Goal: Information Seeking & Learning: Learn about a topic

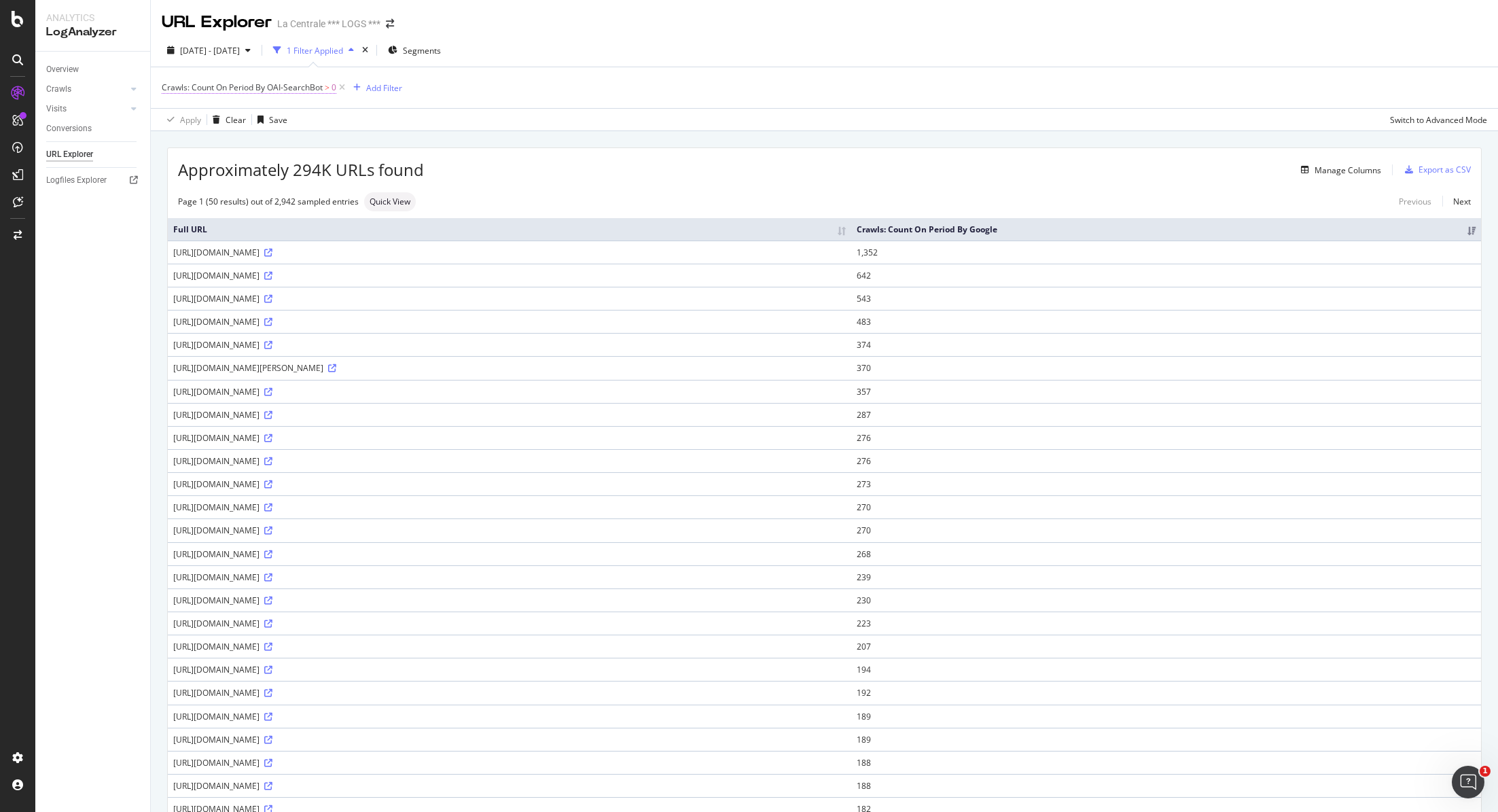
click at [296, 86] on span "Crawls: Count On Period By OAI-SearchBot" at bounding box center [242, 88] width 161 height 11
click at [224, 140] on icon at bounding box center [228, 141] width 9 height 8
click at [214, 199] on span "Less than" at bounding box center [198, 204] width 36 height 11
click at [298, 198] on div "button" at bounding box center [292, 194] width 18 height 8
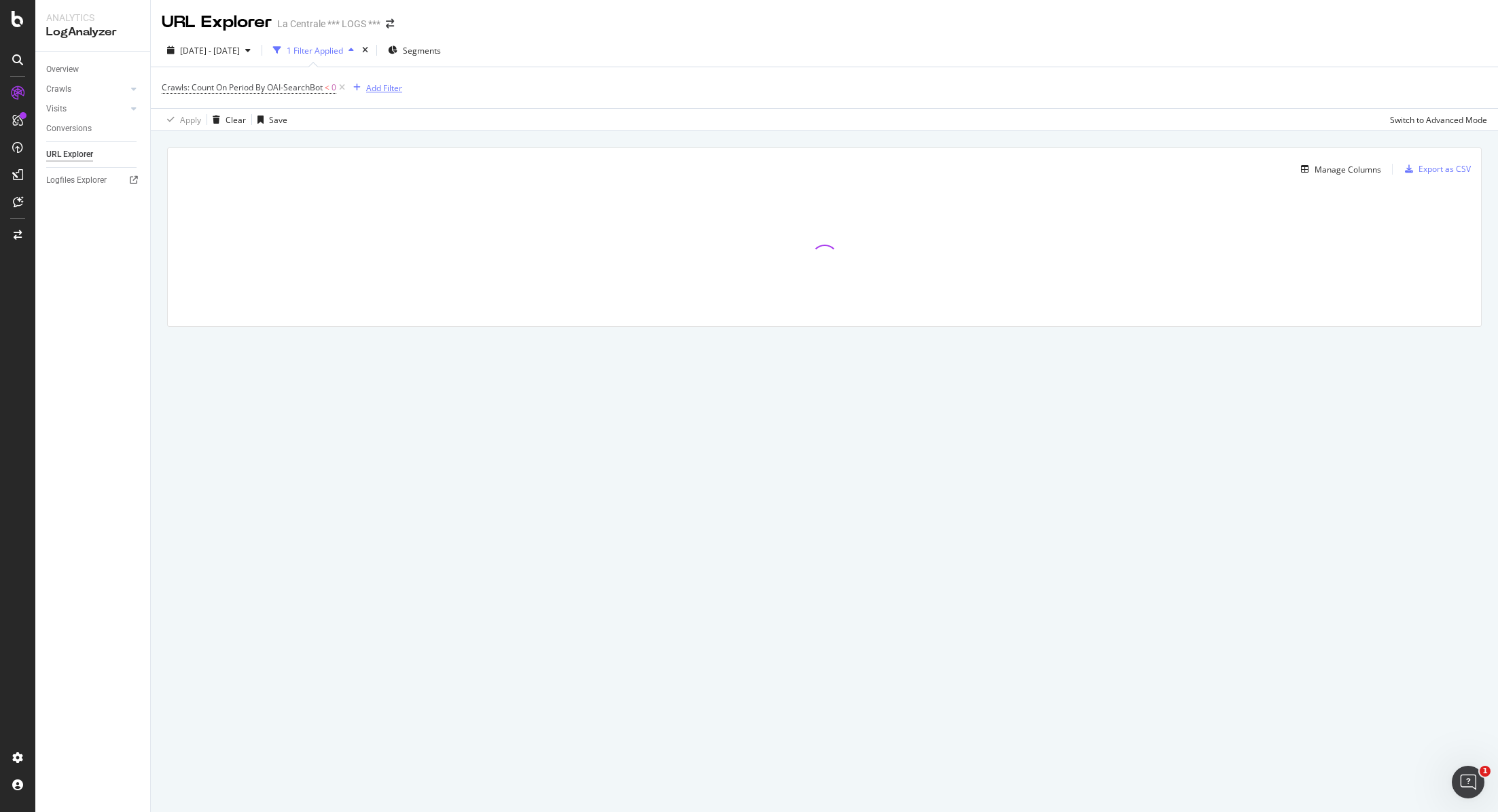
click at [389, 80] on div "Add Filter" at bounding box center [375, 88] width 55 height 15
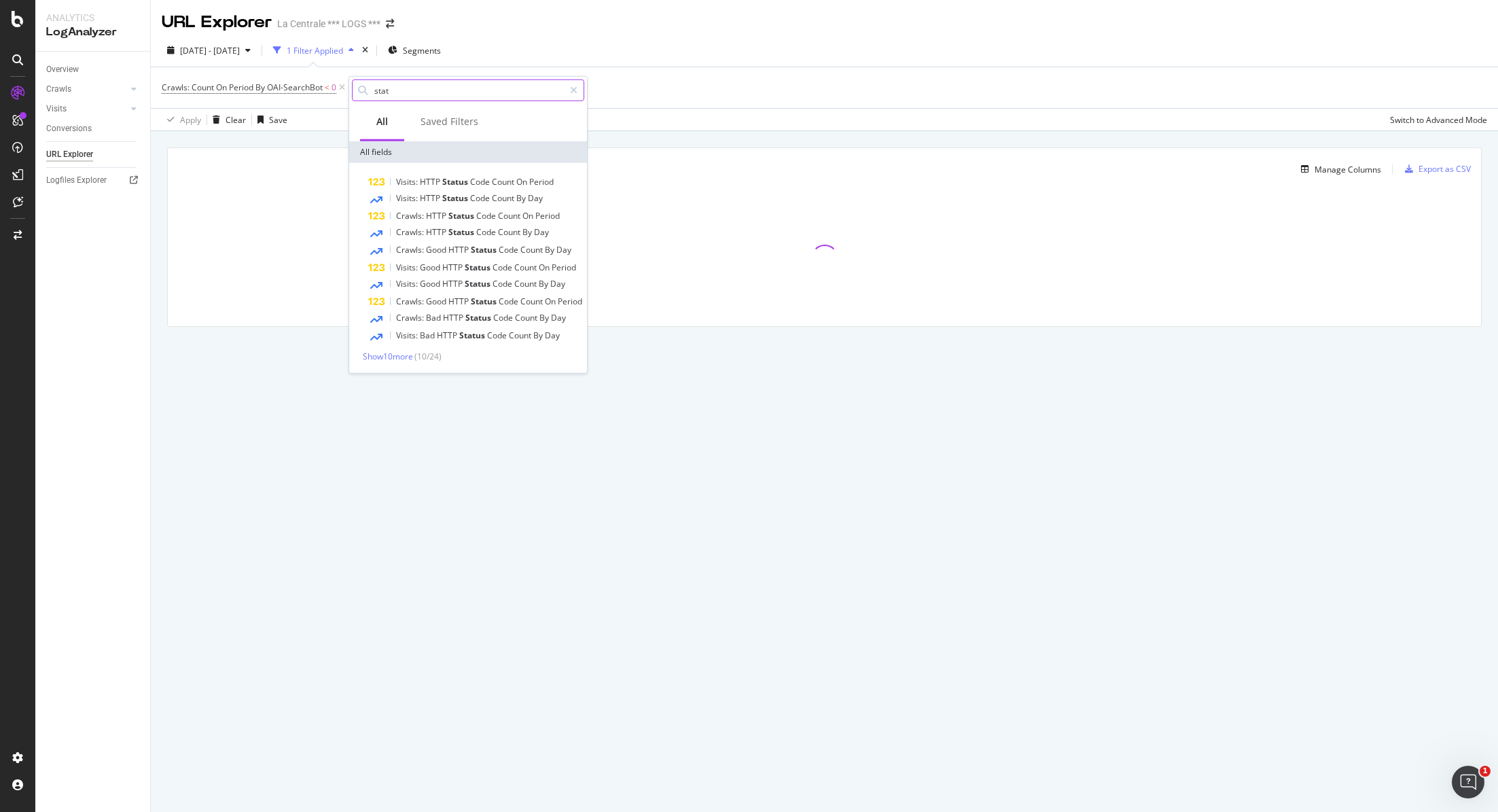
click at [397, 95] on input "stat" at bounding box center [468, 90] width 191 height 21
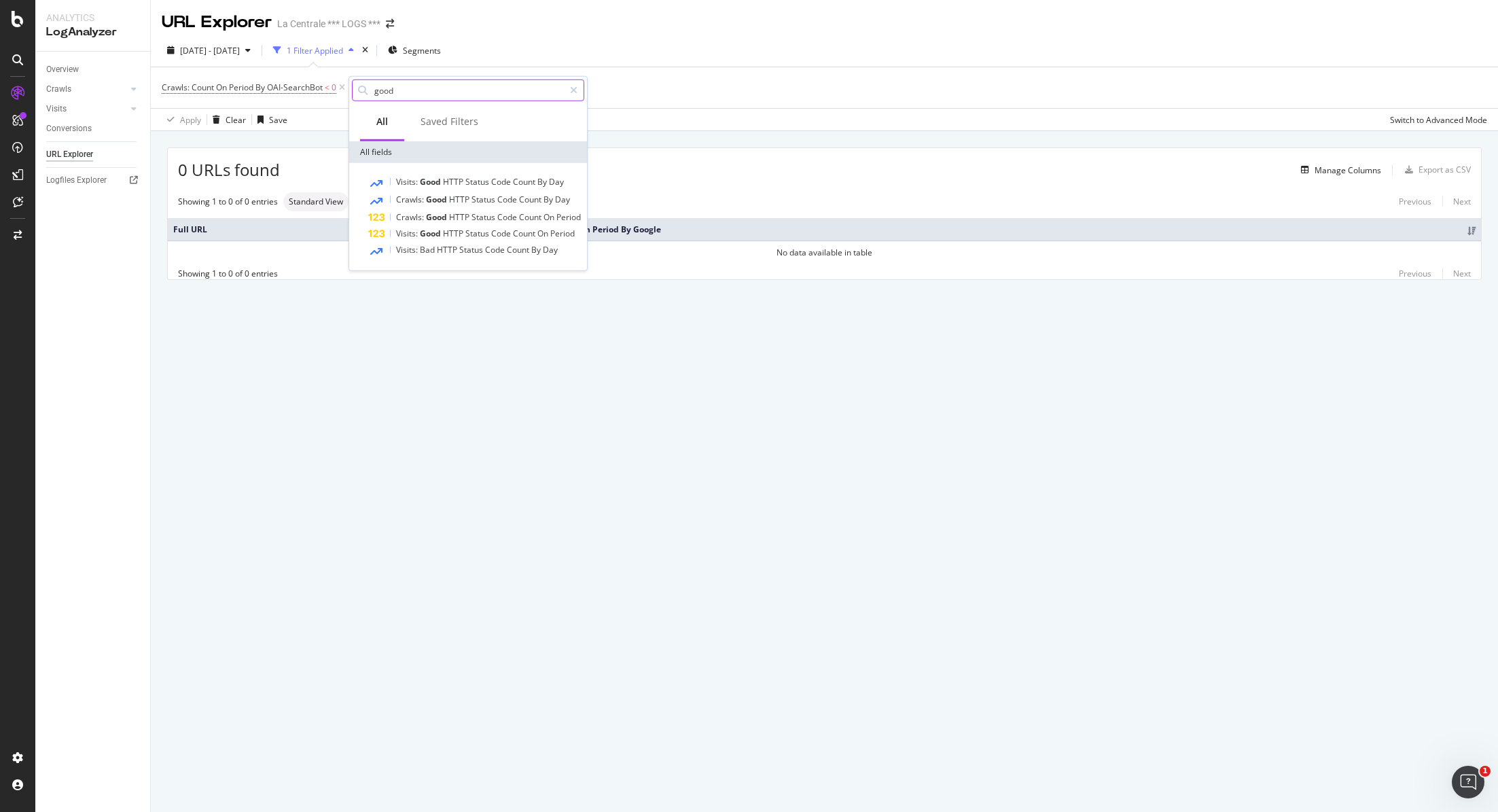
click at [396, 94] on input "good" at bounding box center [468, 90] width 191 height 21
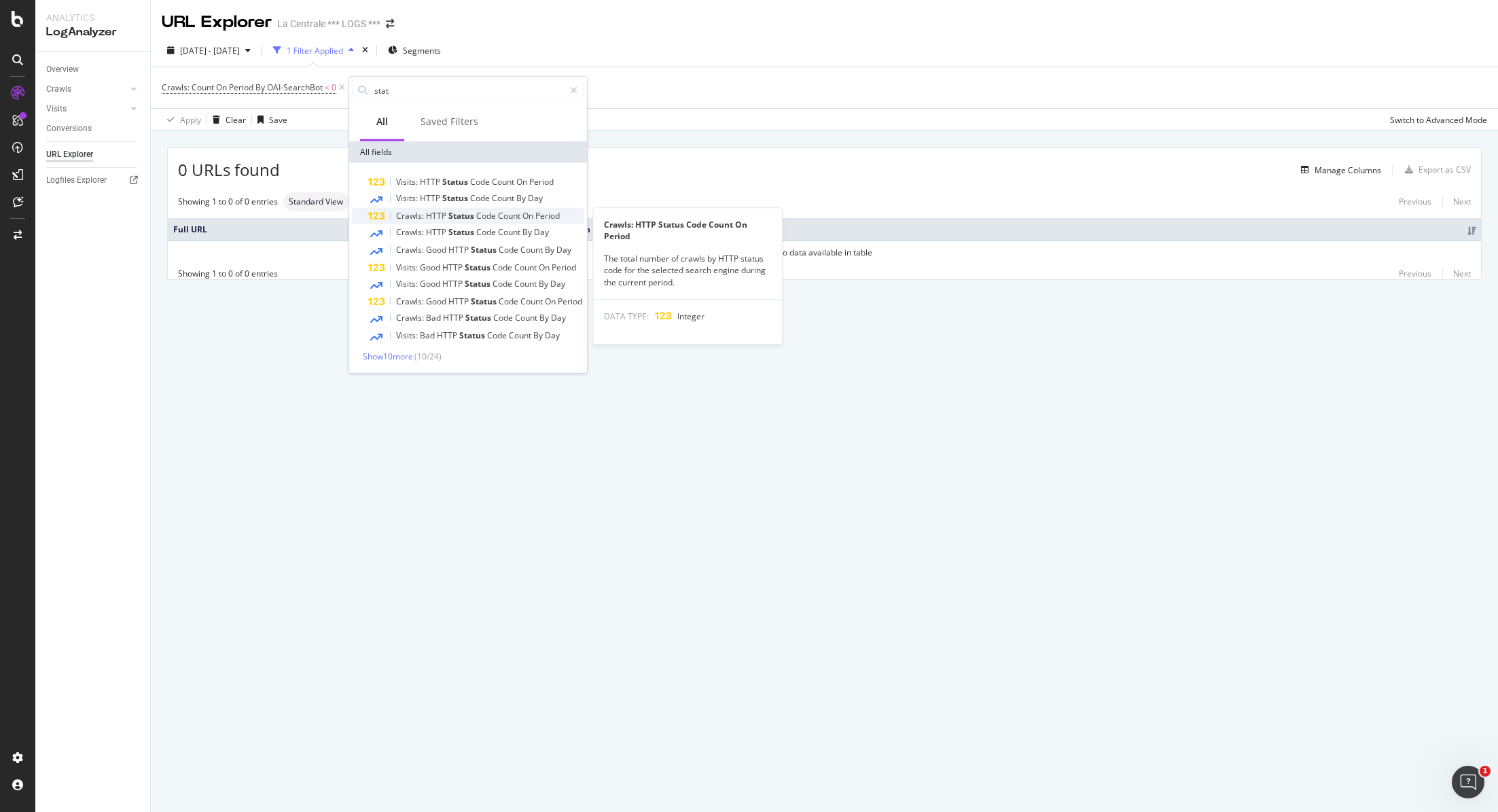
type input "stat"
click at [441, 217] on span "HTTP" at bounding box center [438, 215] width 23 height 11
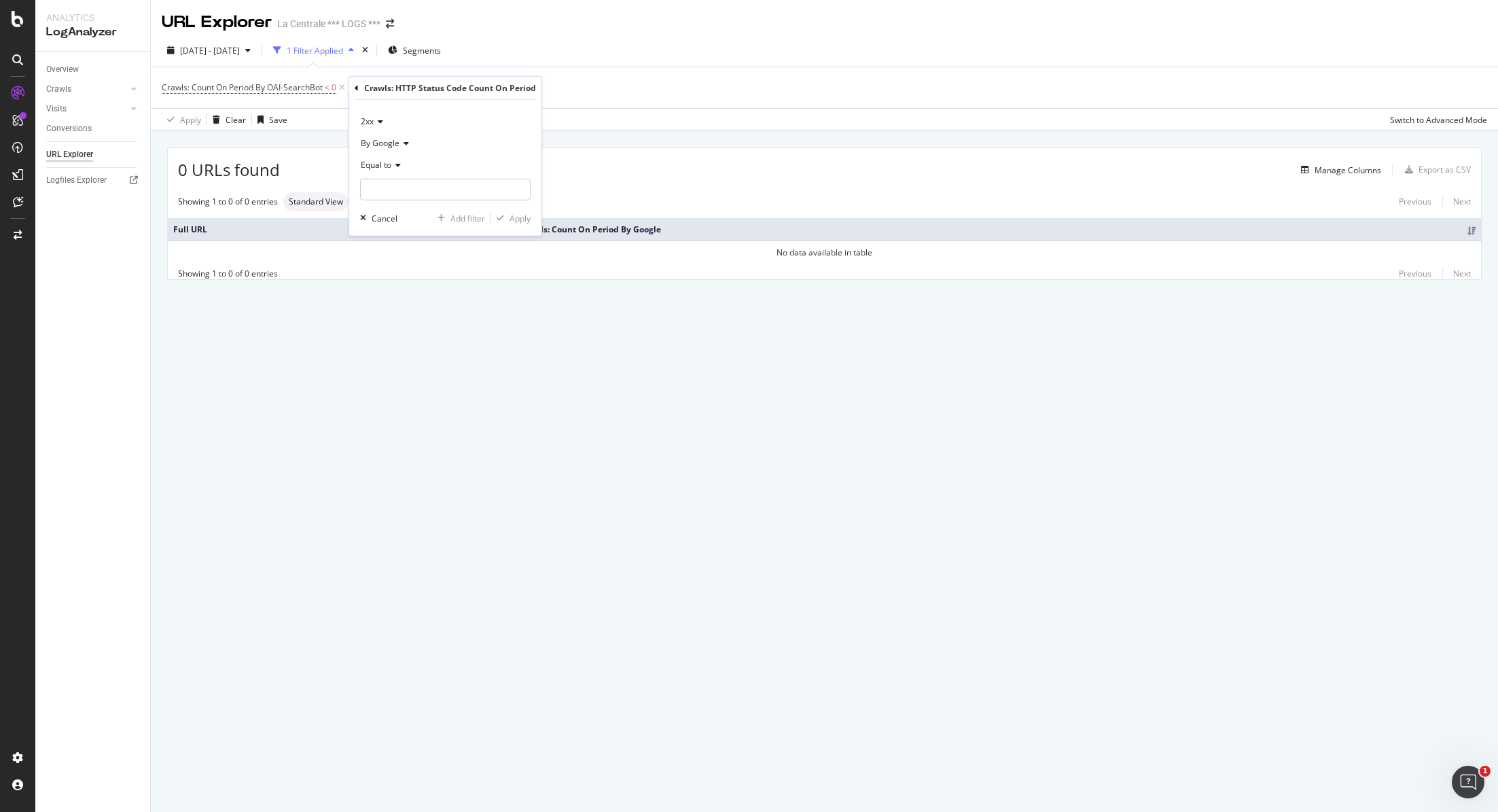
click at [372, 118] on span "2xx" at bounding box center [367, 121] width 13 height 11
click at [377, 146] on span "2xx" at bounding box center [374, 149] width 14 height 11
click at [386, 189] on input "number" at bounding box center [445, 189] width 170 height 22
click at [684, 89] on div "Crawls: Count On Period By OAI-SearchBot < 0 Add Filter" at bounding box center [824, 87] width 1326 height 40
click at [638, 87] on icon at bounding box center [639, 88] width 11 height 13
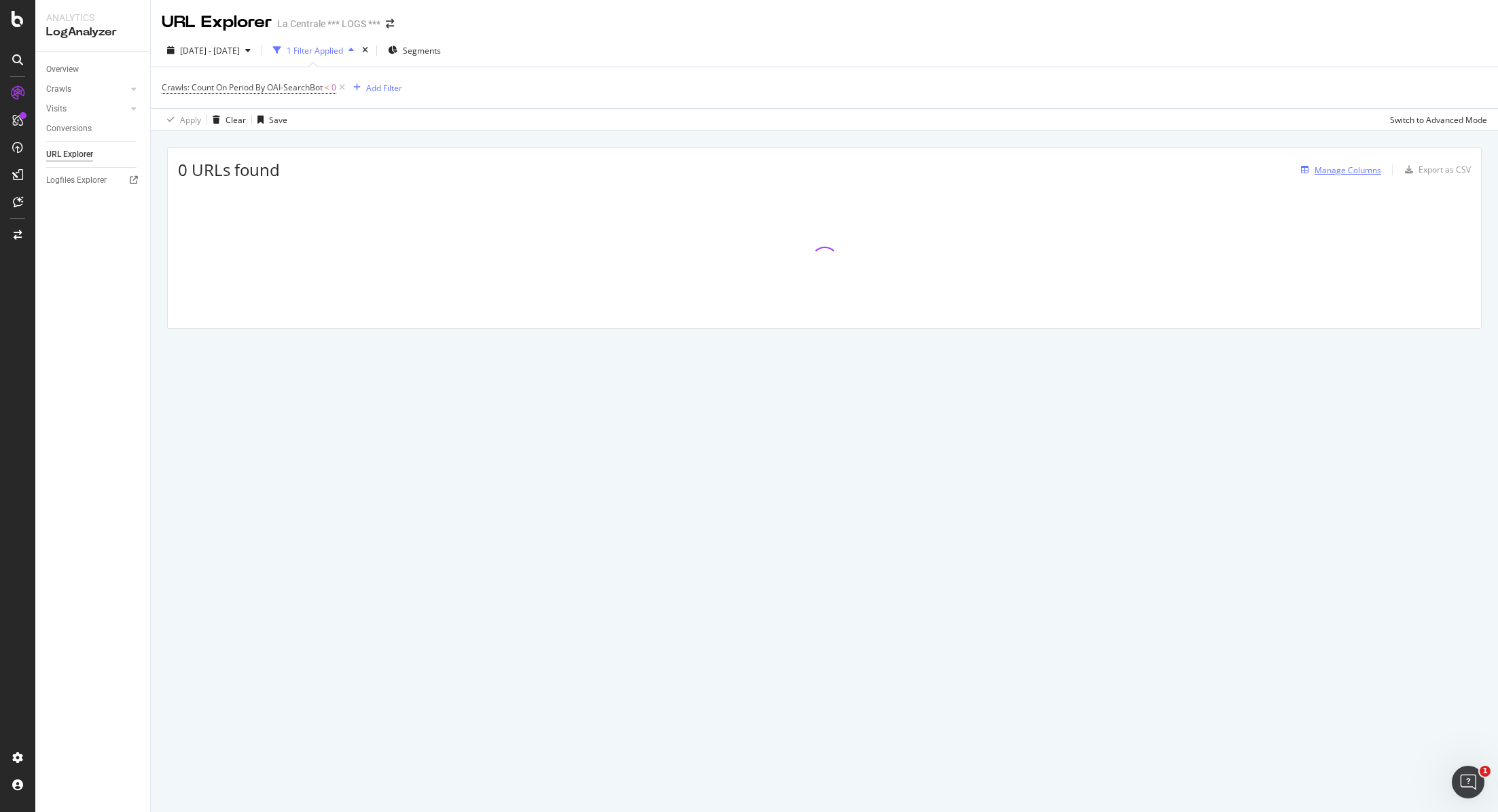
click at [1361, 165] on div "Manage Columns" at bounding box center [1347, 170] width 67 height 11
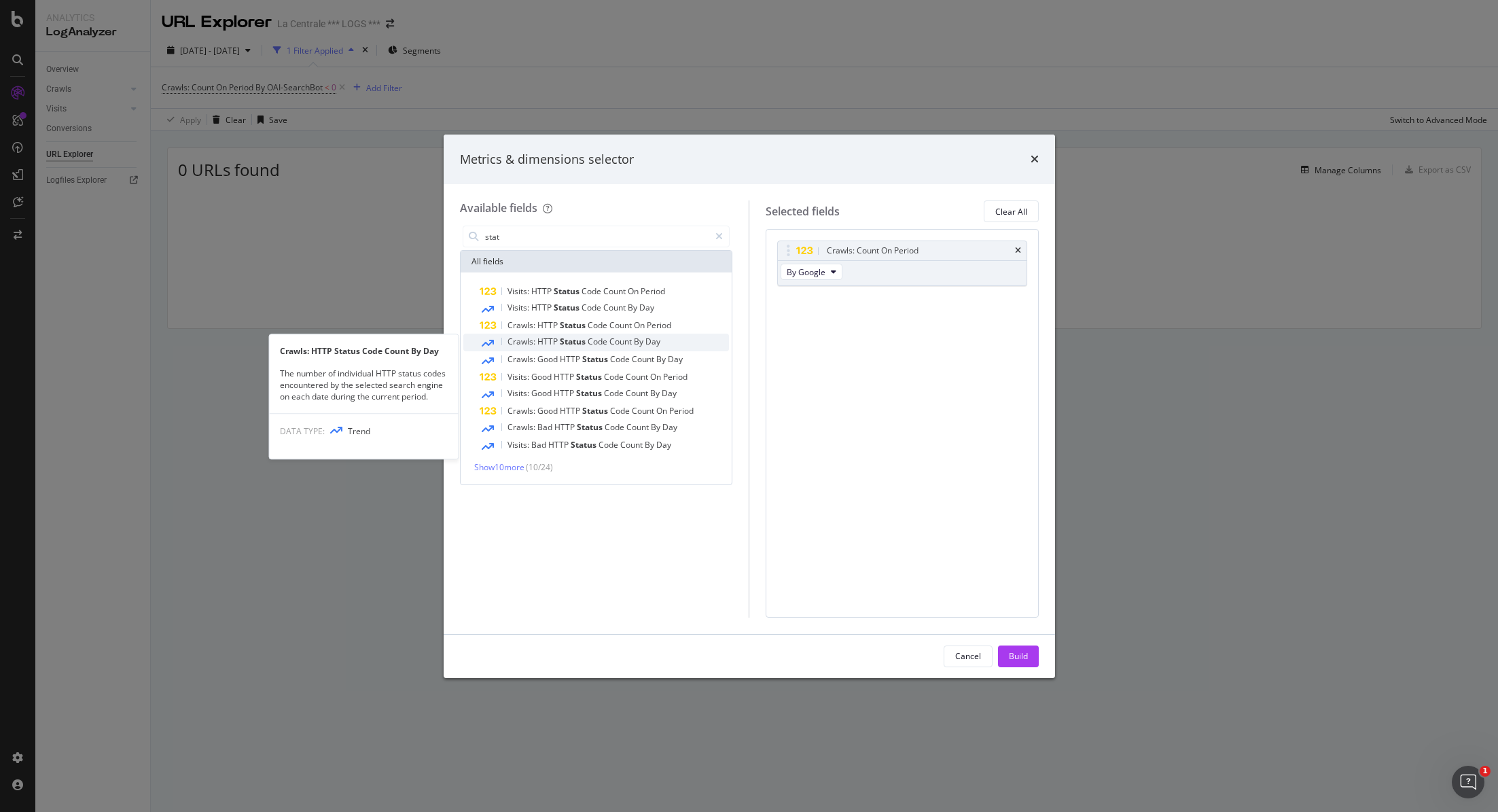
type input "stat"
click at [579, 338] on span "Status" at bounding box center [574, 342] width 28 height 11
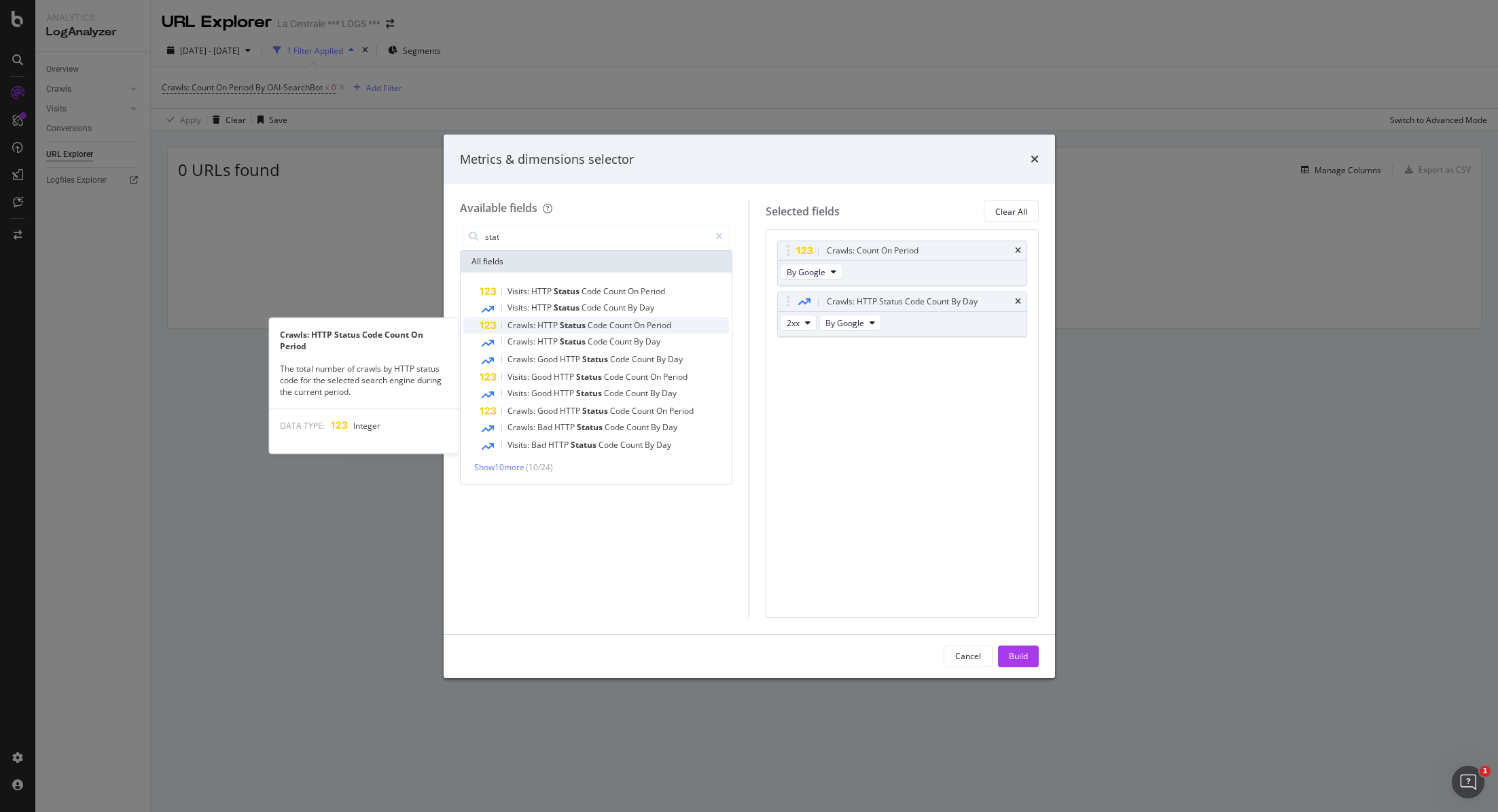
click at [616, 323] on span "Count" at bounding box center [622, 325] width 24 height 11
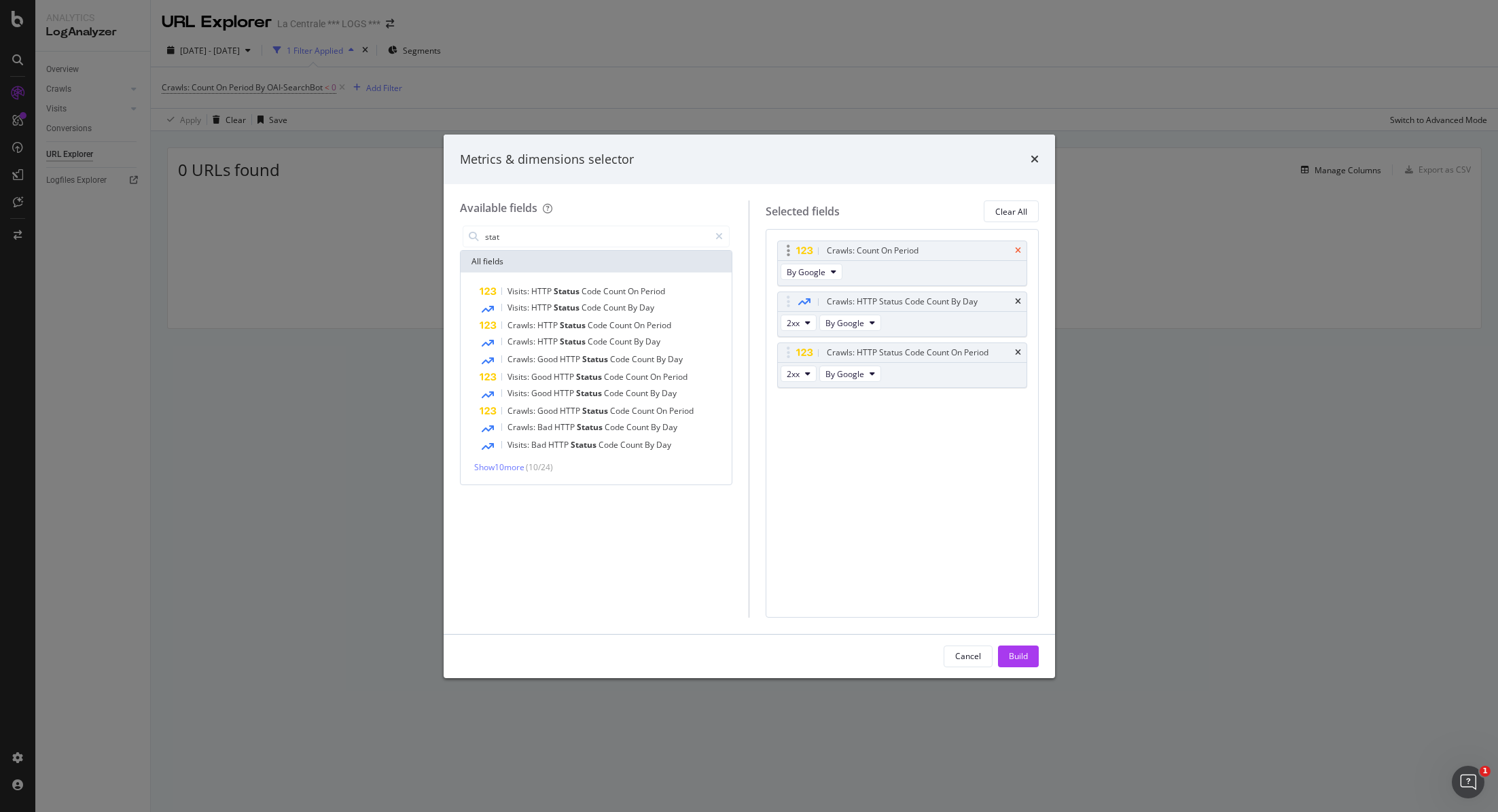
click at [1019, 249] on icon "times" at bounding box center [1018, 250] width 6 height 8
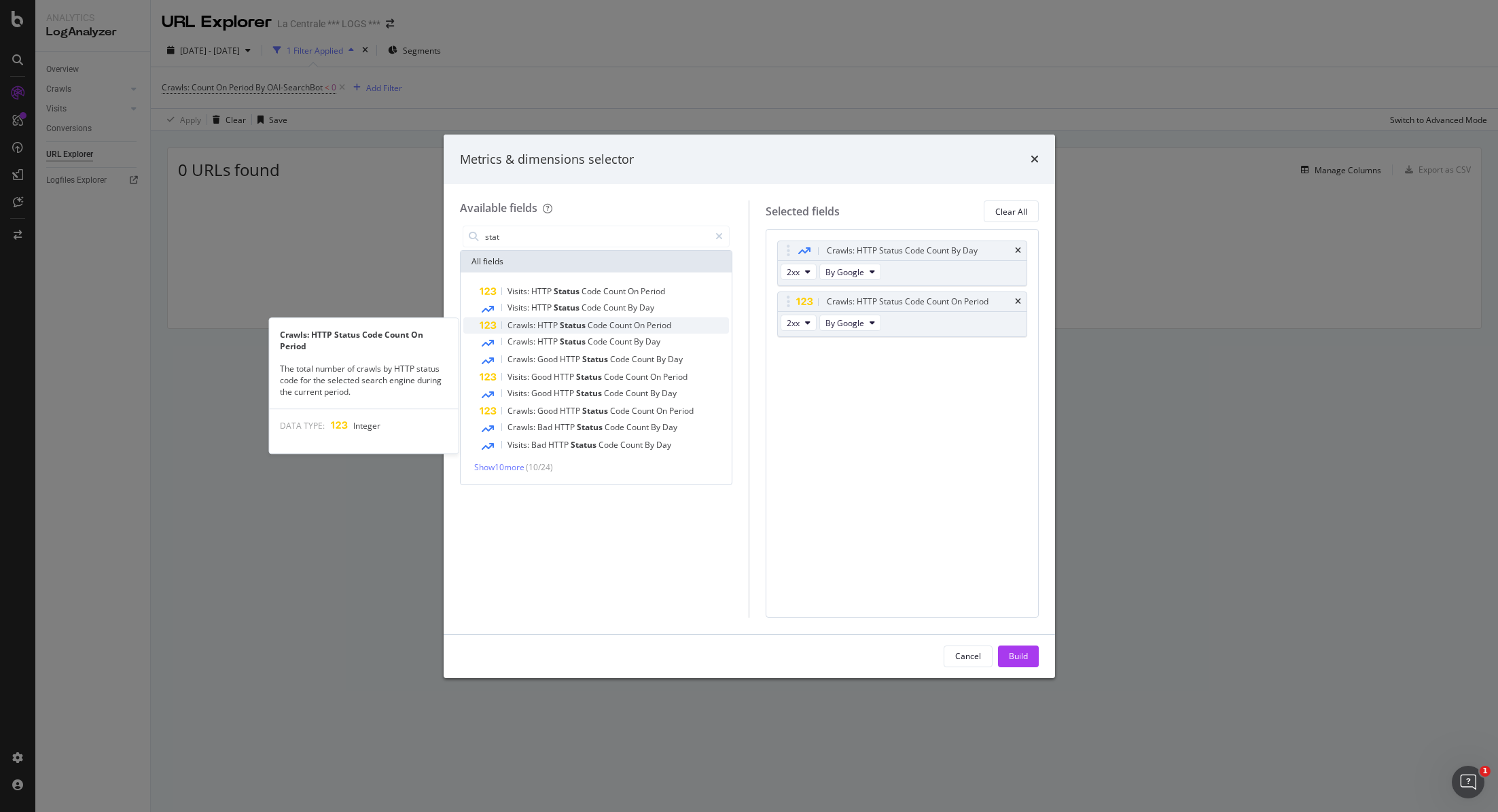
click at [534, 332] on div "Crawls: HTTP Status Code Count On Period" at bounding box center [605, 325] width 250 height 16
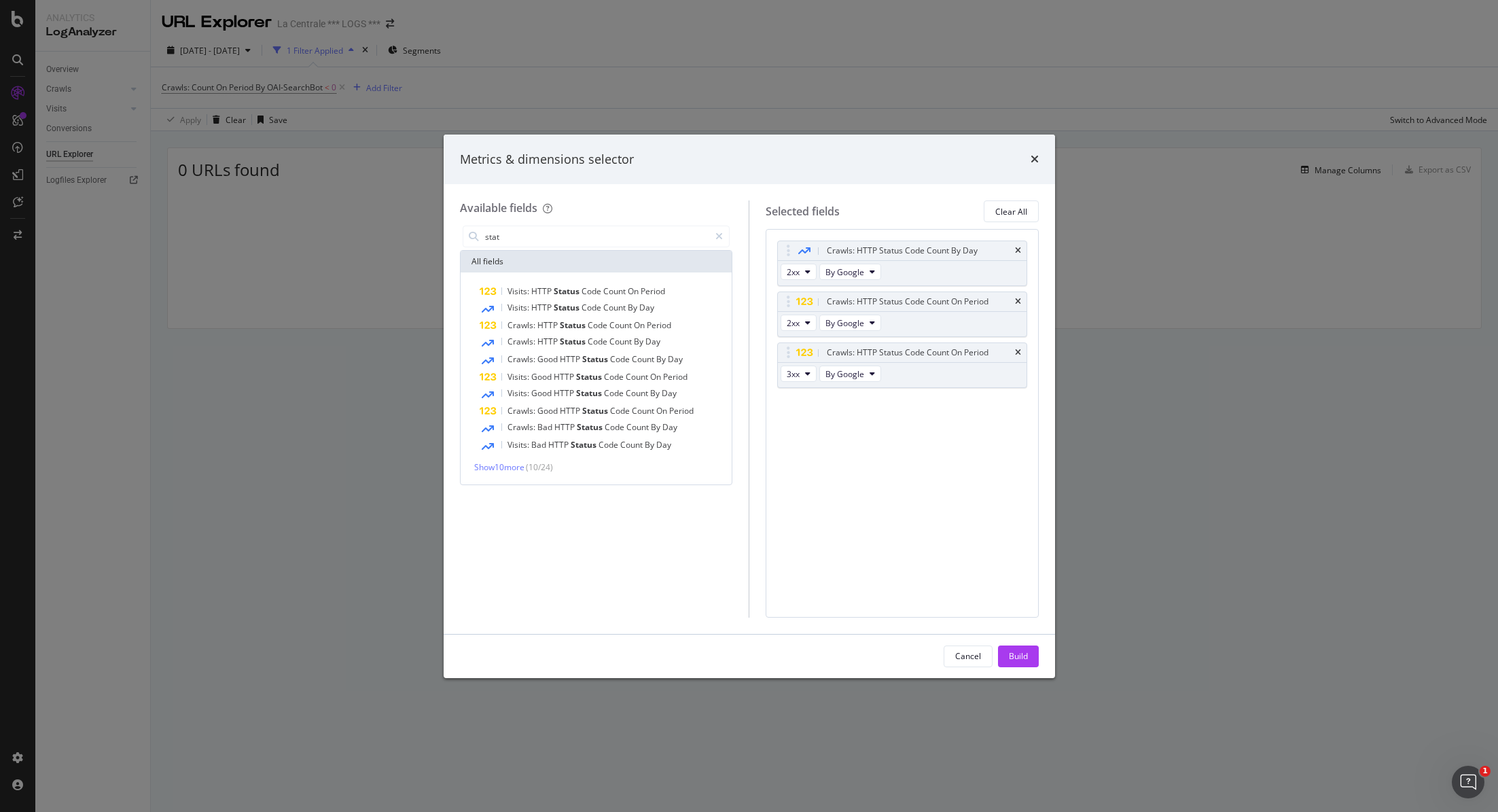
click at [534, 332] on div "Crawls: HTTP Status Code Count On Period" at bounding box center [605, 325] width 250 height 16
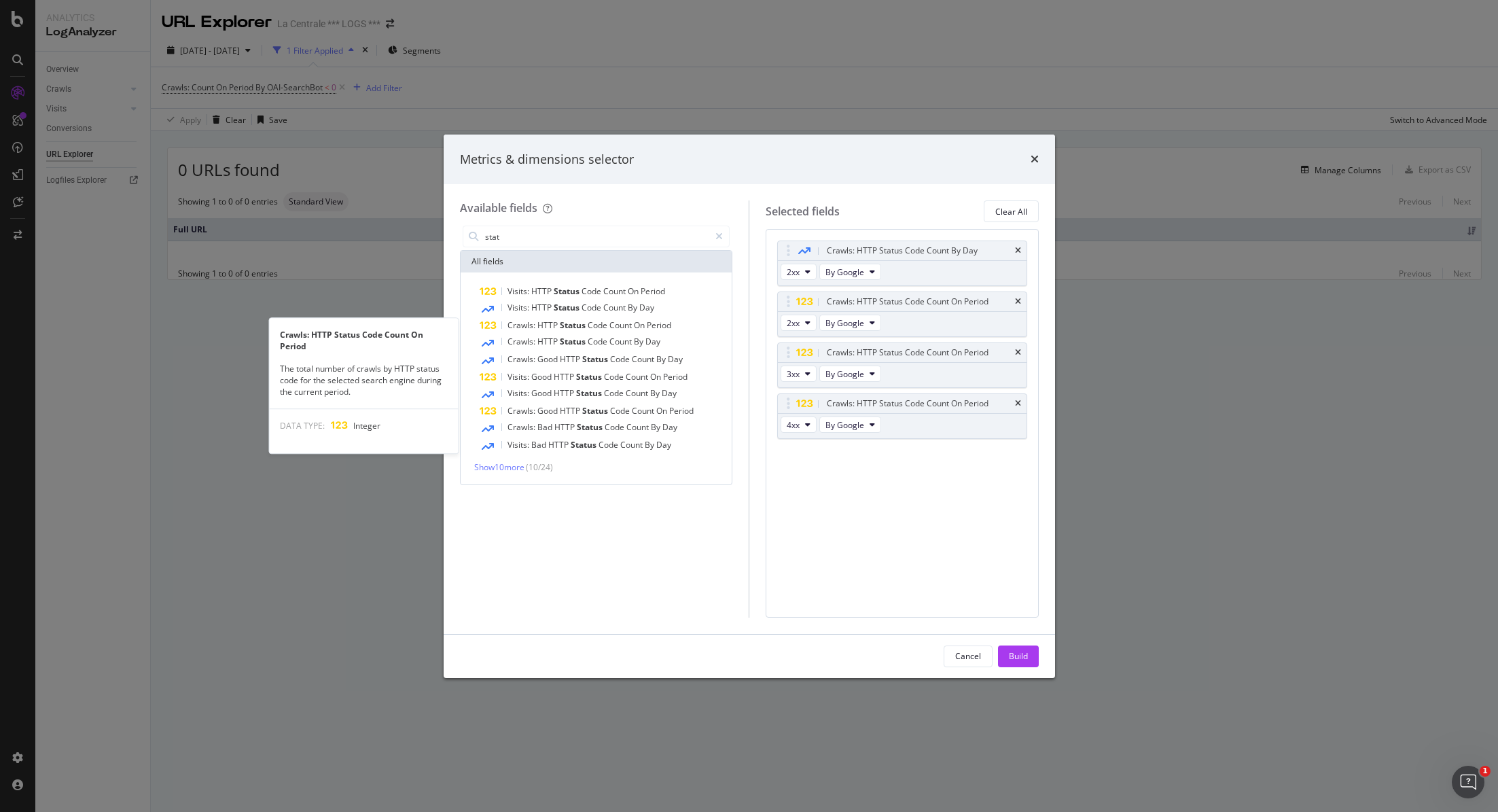
click at [534, 332] on div "Crawls: HTTP Status Code Count On Period" at bounding box center [605, 325] width 250 height 16
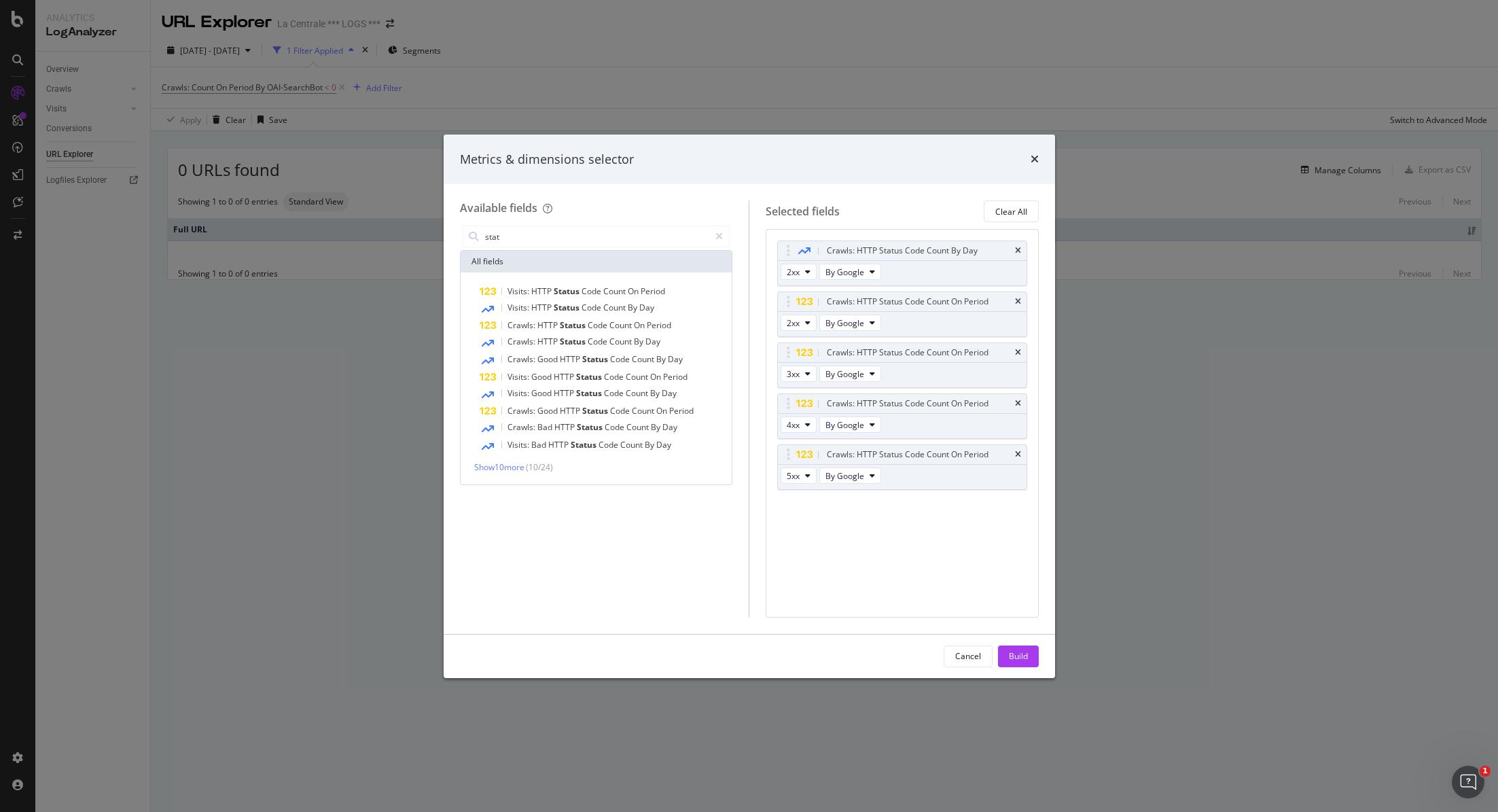
click at [534, 332] on div "Crawls: HTTP Status Code Count On Period" at bounding box center [605, 325] width 250 height 16
click at [1015, 505] on icon "times" at bounding box center [1018, 505] width 6 height 8
click at [1009, 658] on div "Build" at bounding box center [1018, 656] width 19 height 11
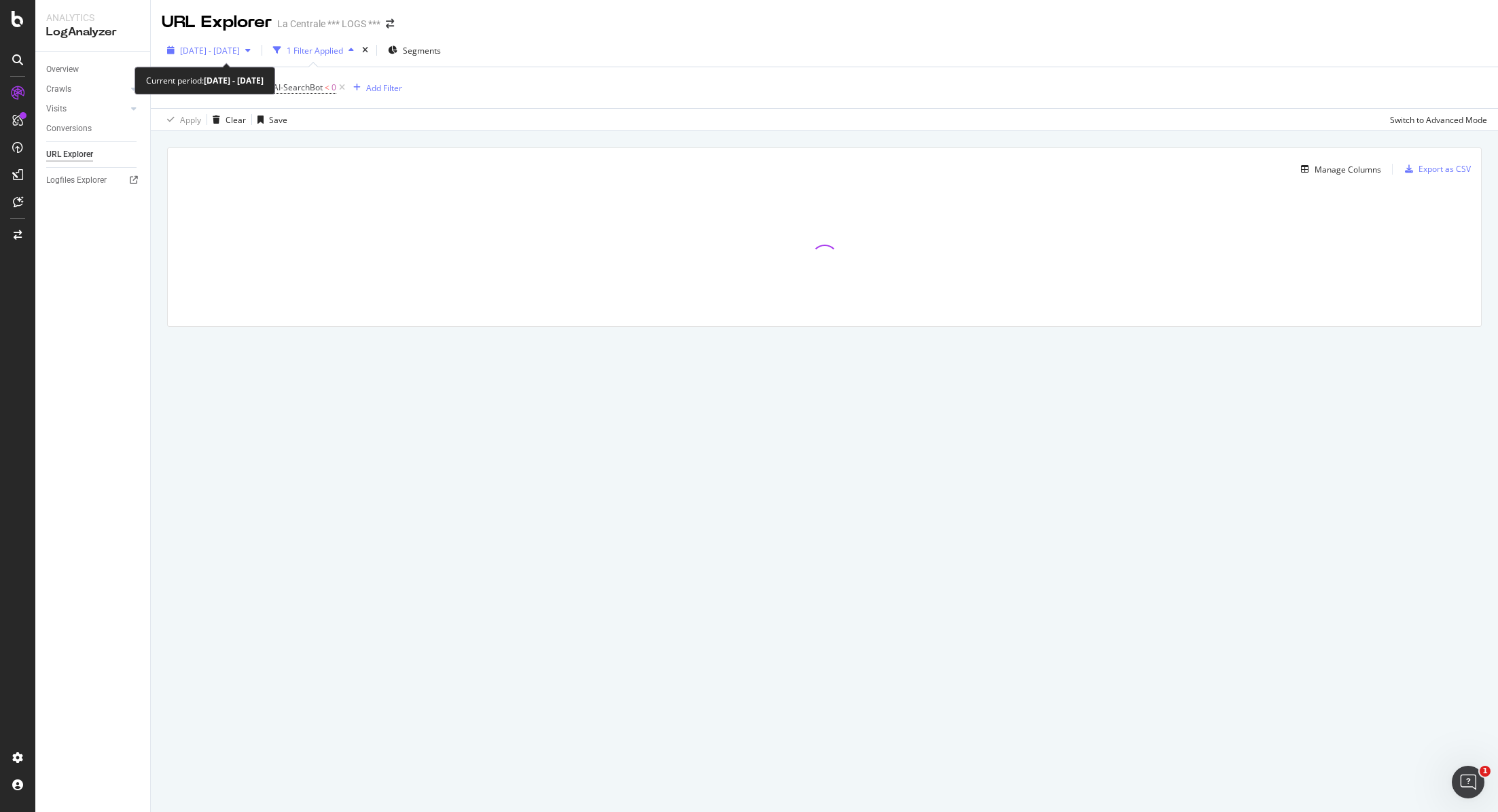
click at [240, 52] on span "[DATE] - [DATE]" at bounding box center [210, 51] width 60 height 11
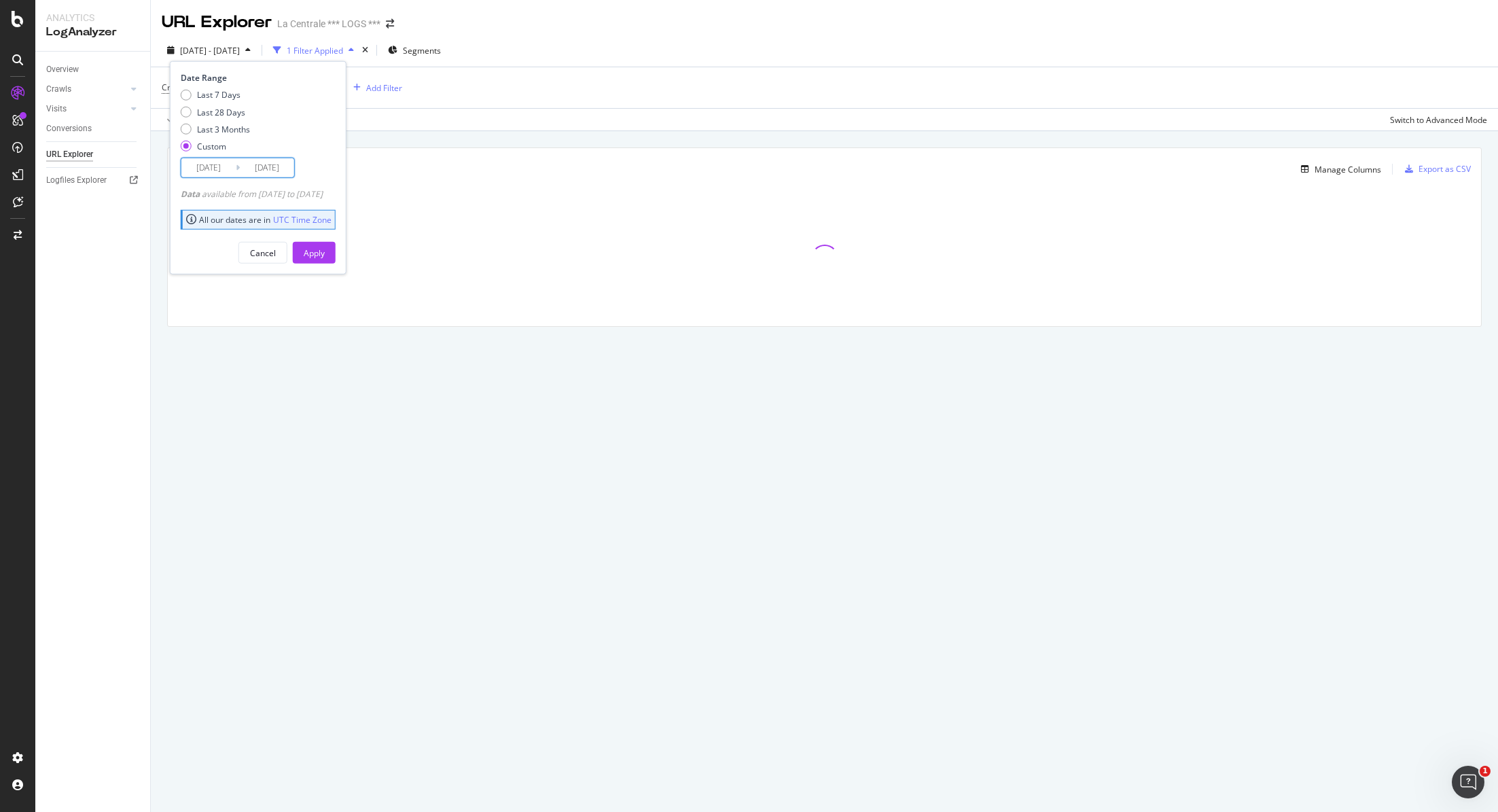
click at [221, 167] on input "[DATE]" at bounding box center [209, 167] width 55 height 19
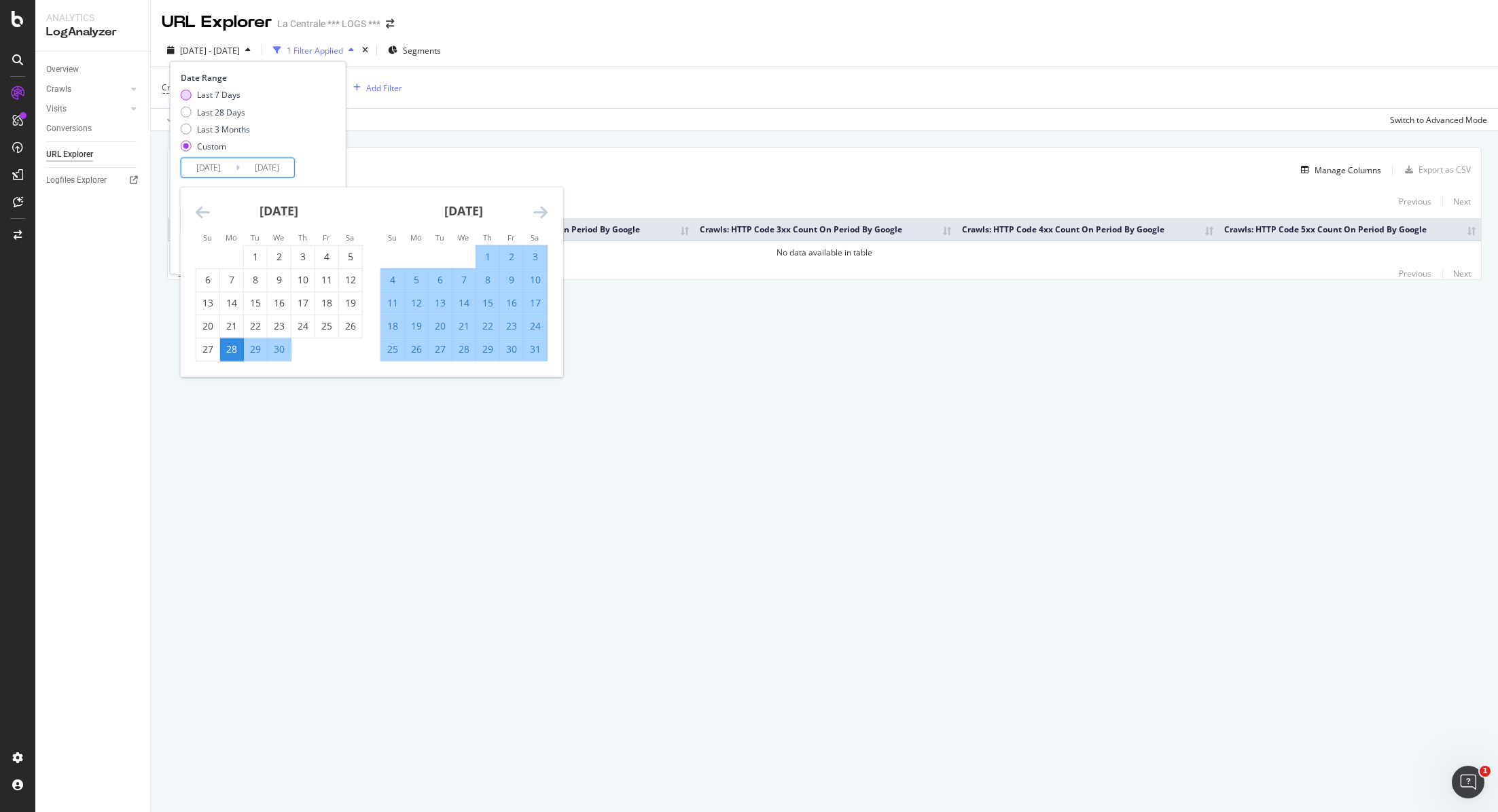
click at [188, 92] on div "Last 7 Days" at bounding box center [186, 95] width 11 height 11
type input "[DATE]"
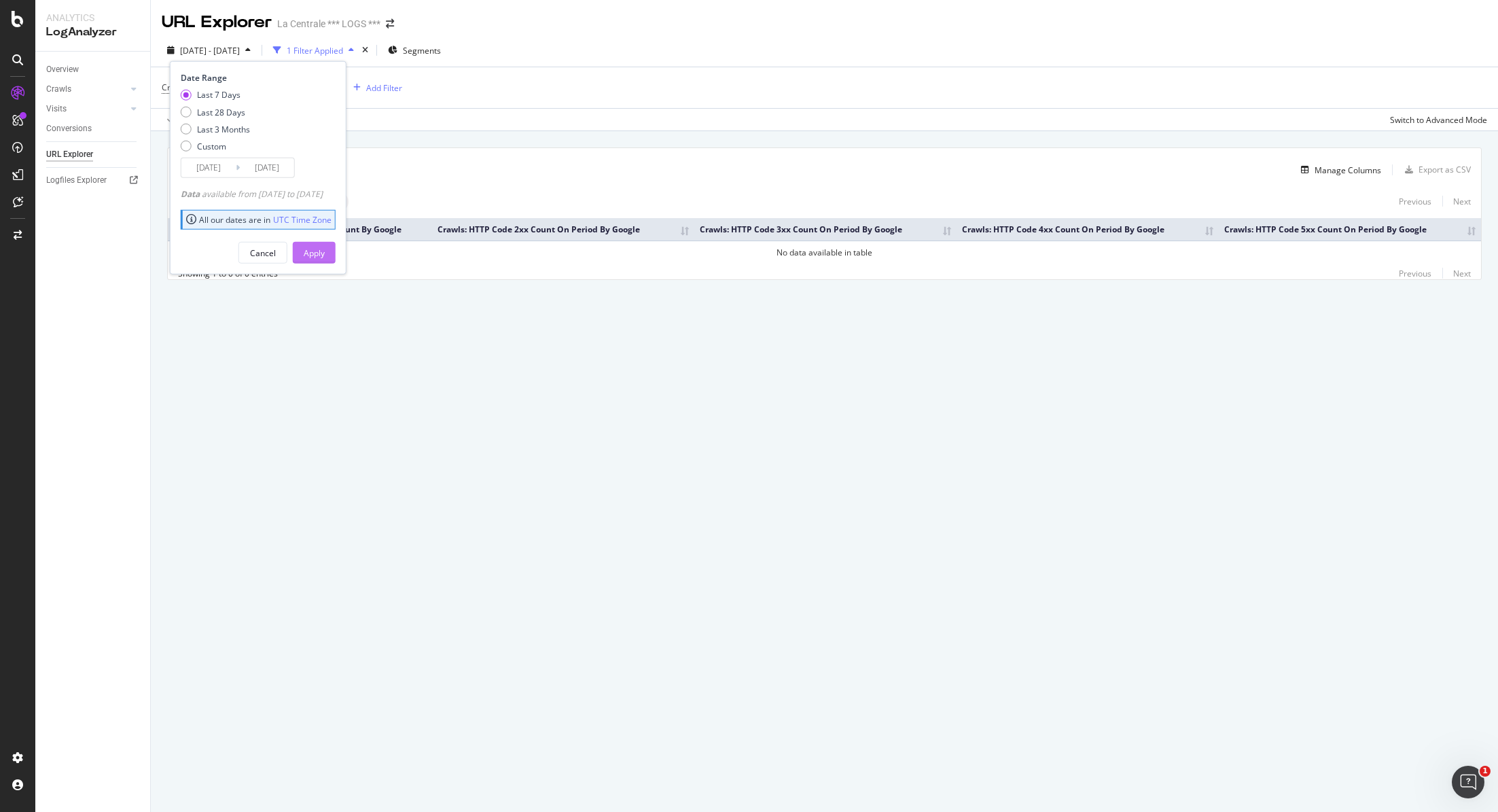
click at [325, 258] on div "Apply" at bounding box center [314, 253] width 21 height 21
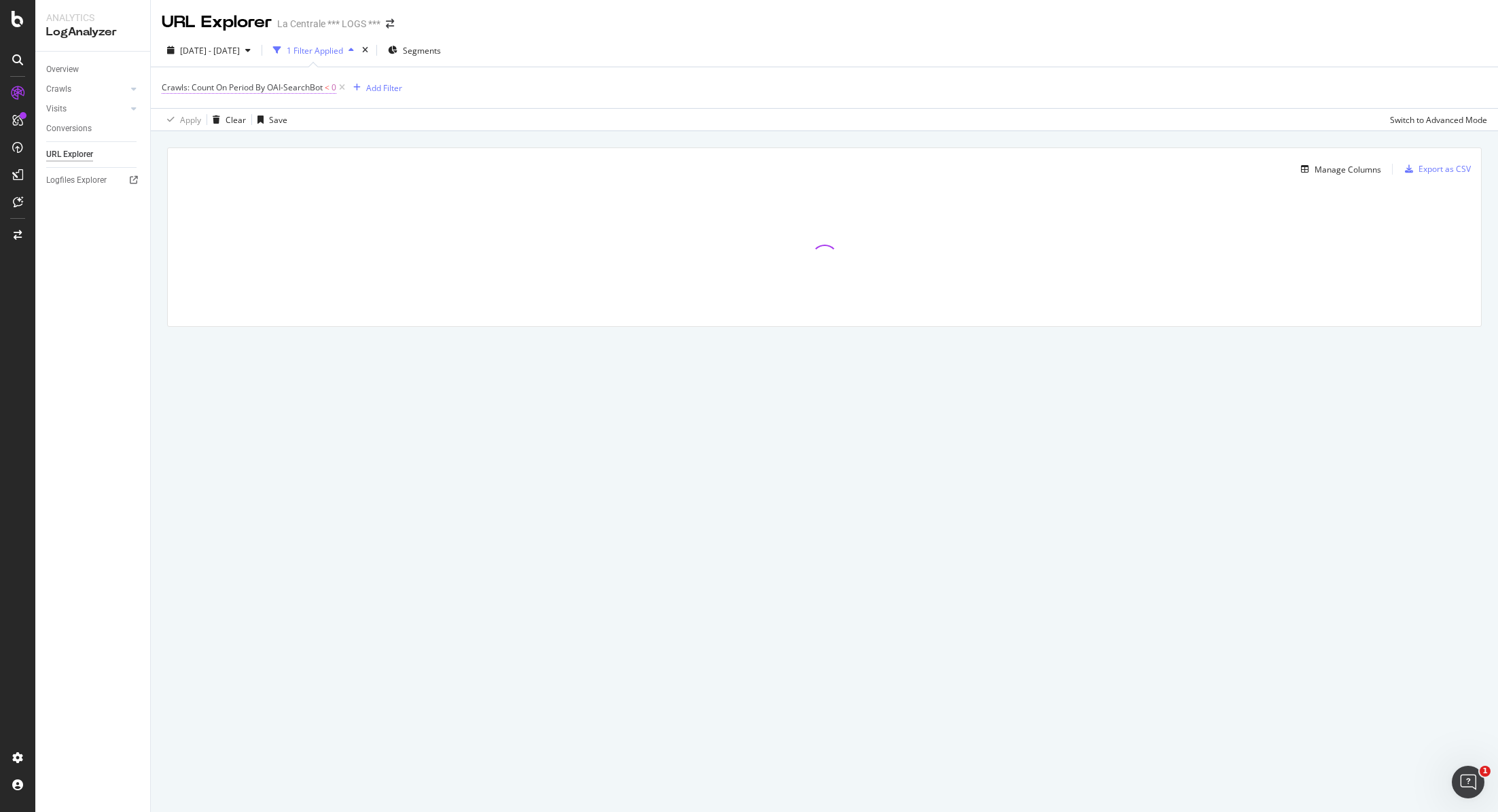
click at [314, 90] on span "Crawls: Count On Period By OAI-SearchBot" at bounding box center [242, 88] width 161 height 11
click at [215, 142] on icon at bounding box center [215, 141] width 9 height 8
click at [204, 221] on span "Less than or equal to" at bounding box center [219, 222] width 79 height 11
click at [302, 192] on div "Apply" at bounding box center [312, 194] width 21 height 11
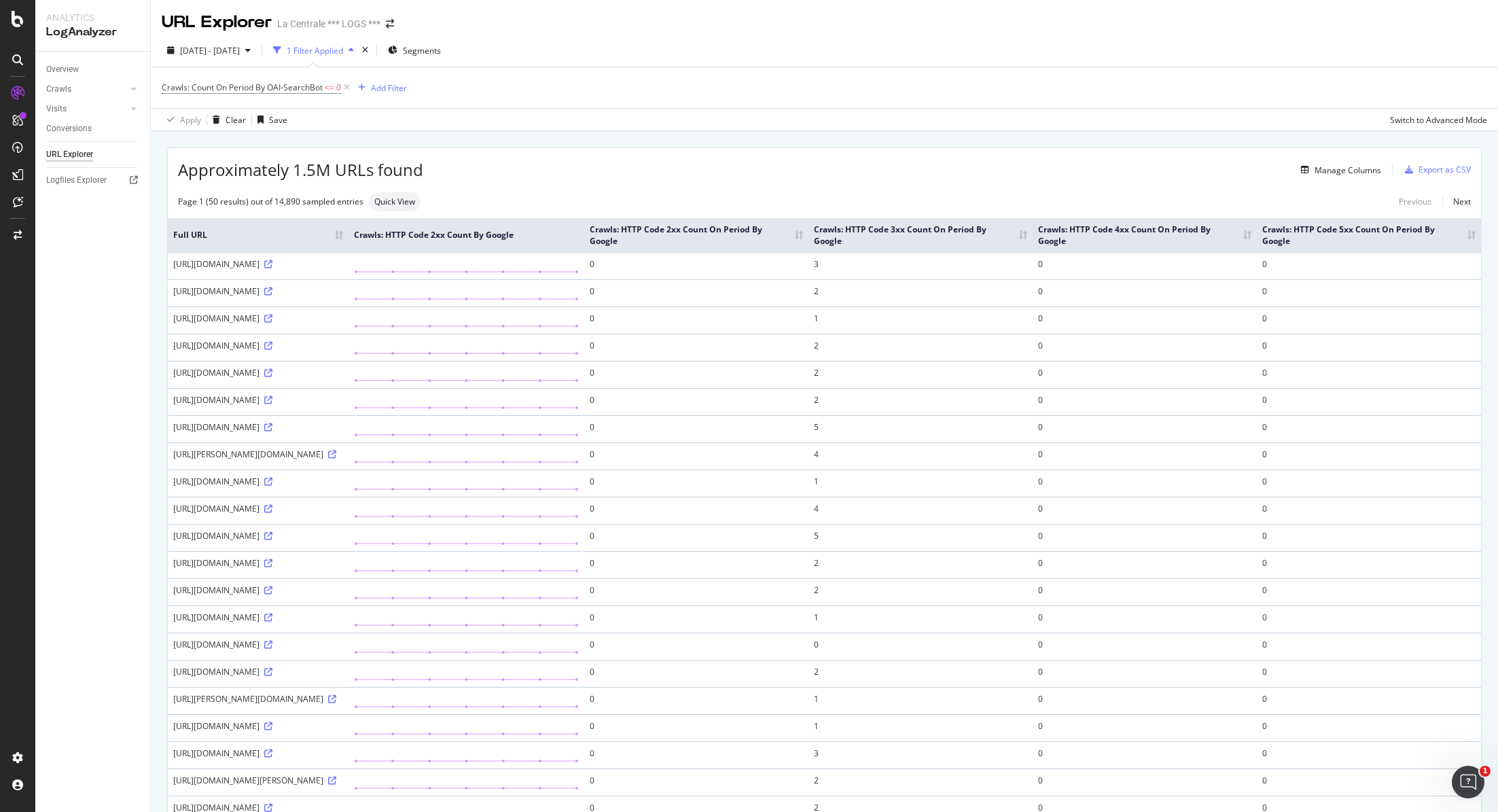
scroll to position [860, 0]
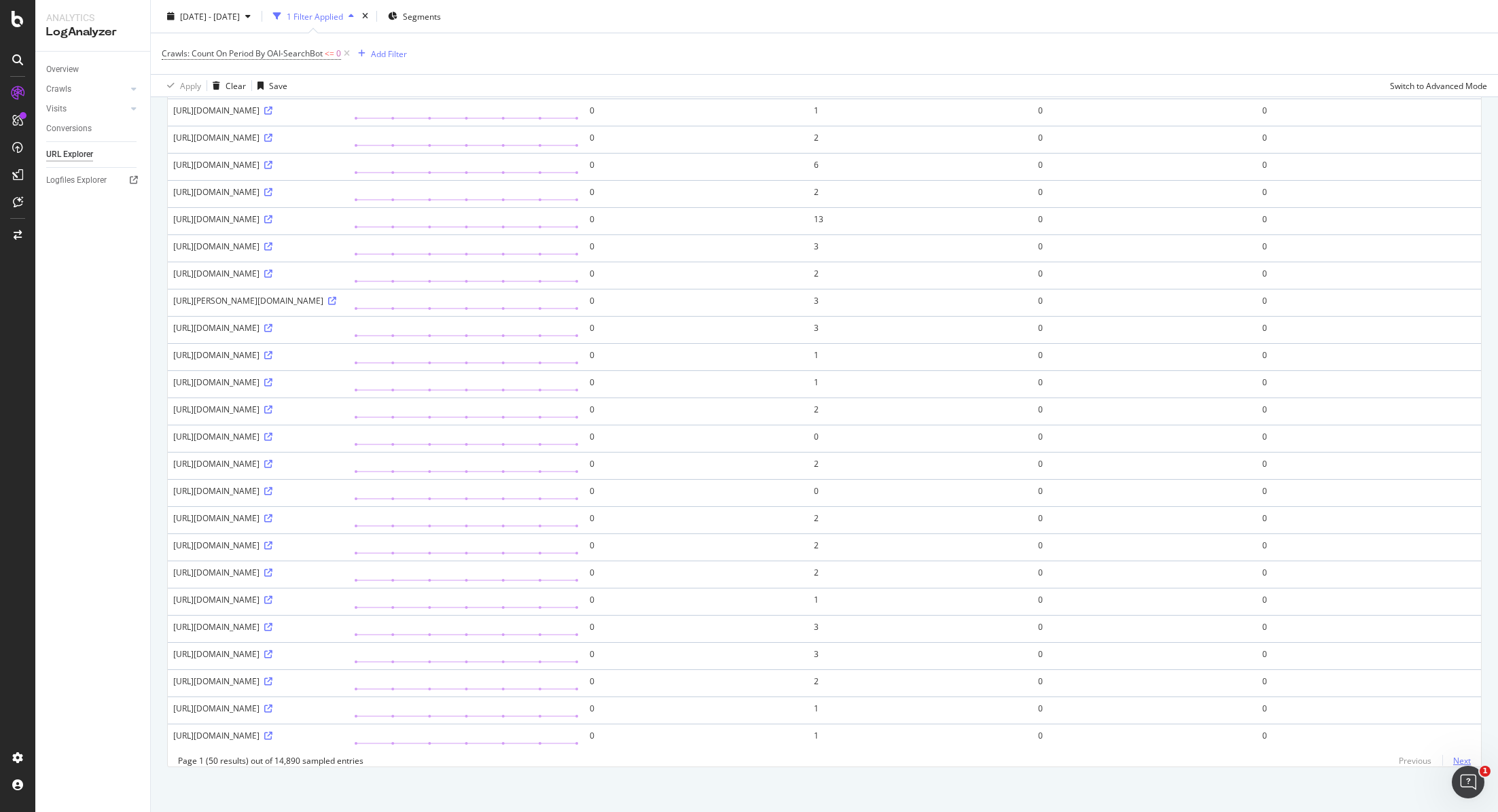
click at [1458, 759] on link "Next" at bounding box center [1457, 760] width 28 height 20
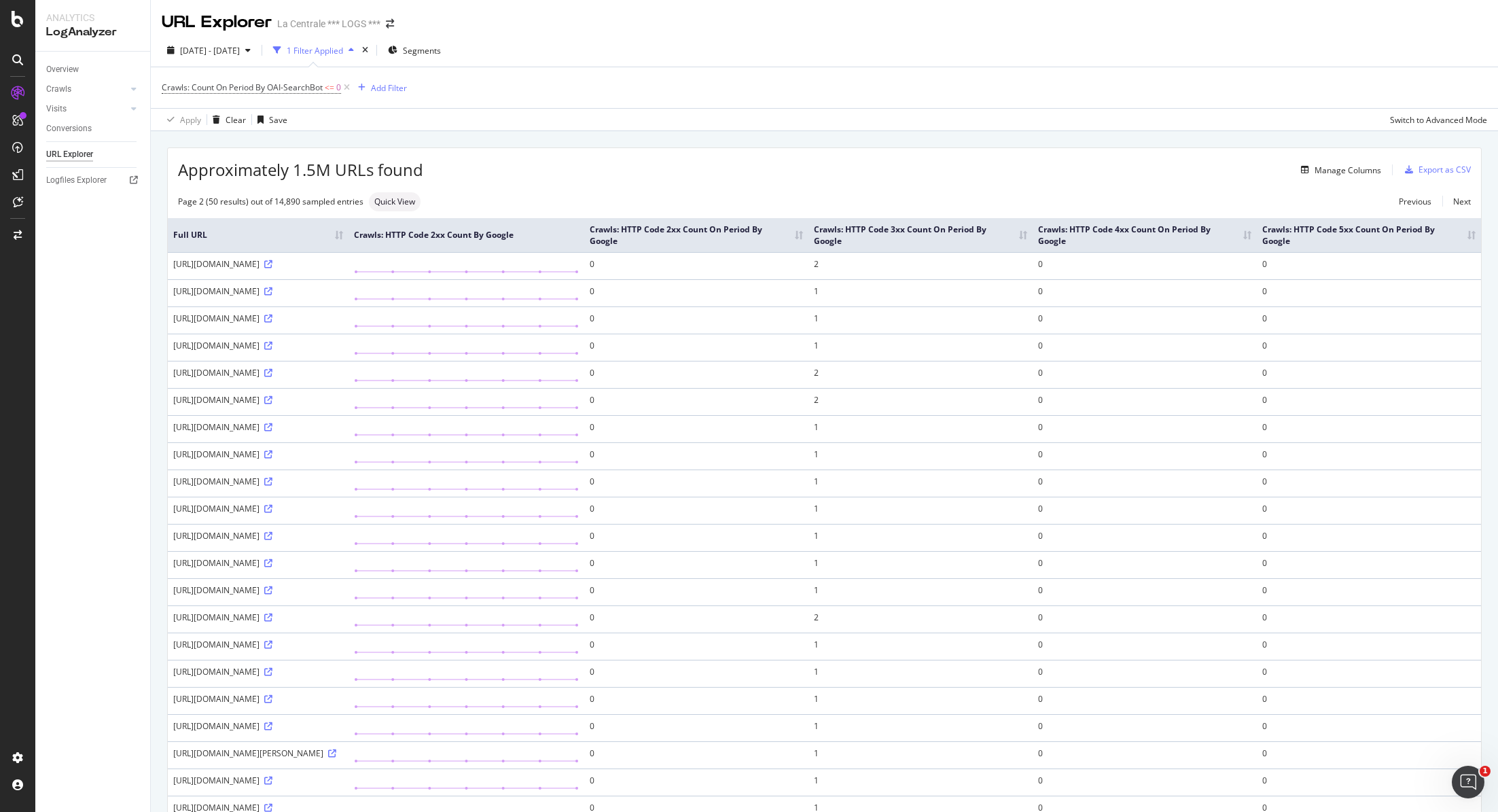
scroll to position [1005, 0]
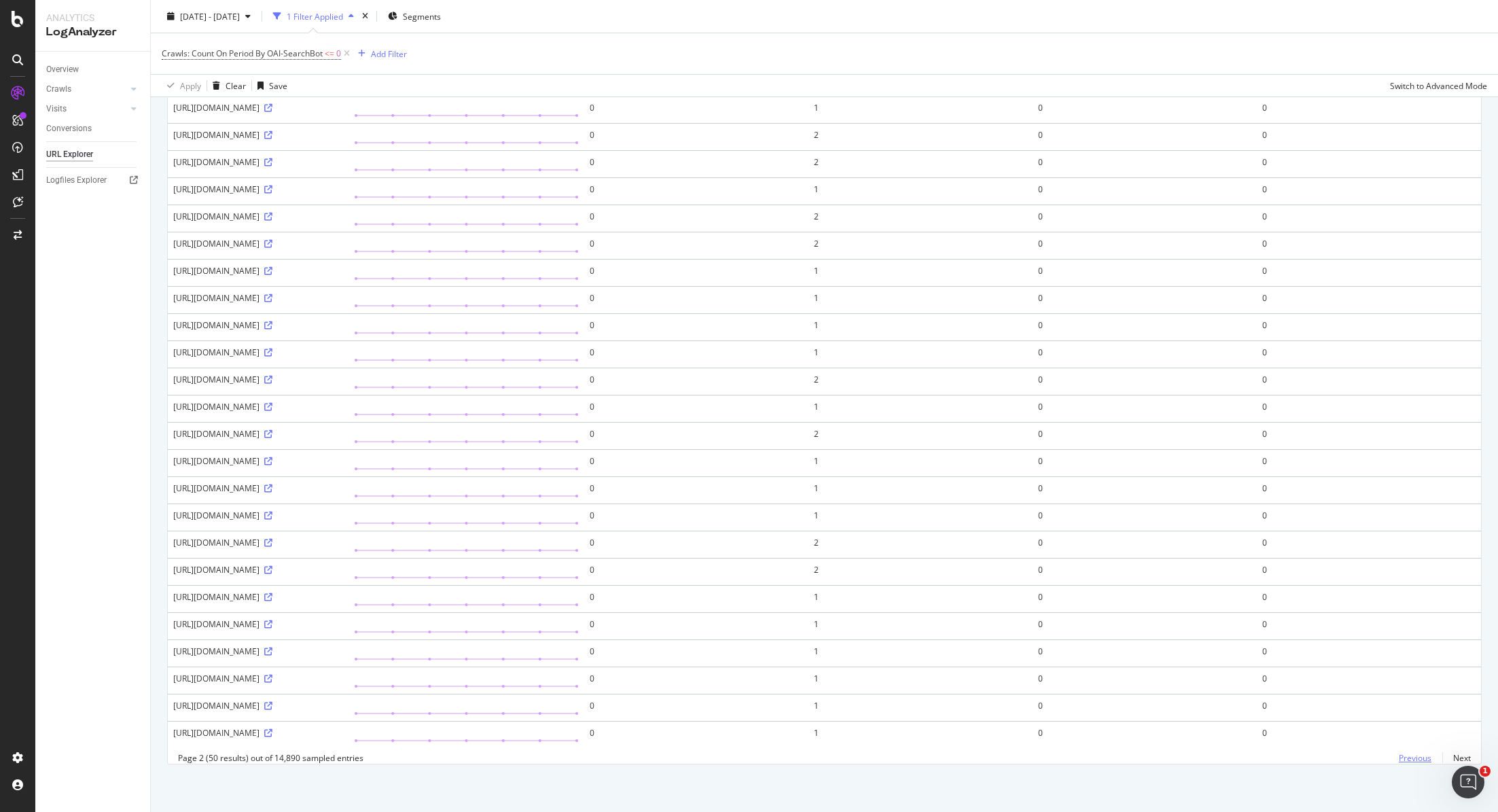
click at [1410, 751] on link "Previous" at bounding box center [1415, 757] width 55 height 20
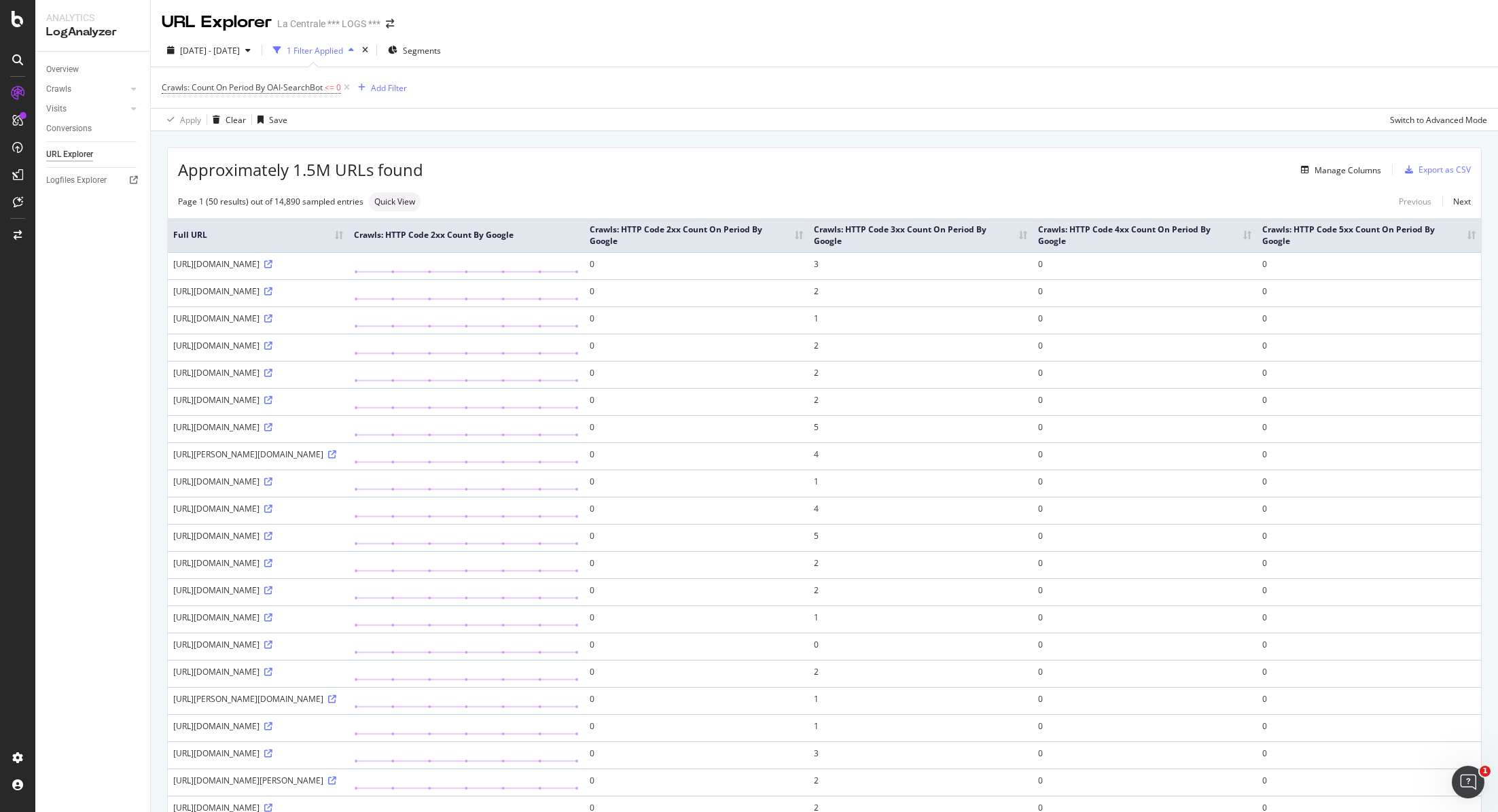
click at [1033, 241] on th "Crawls: HTTP Code 3xx Count On Period By Google" at bounding box center [920, 235] width 224 height 34
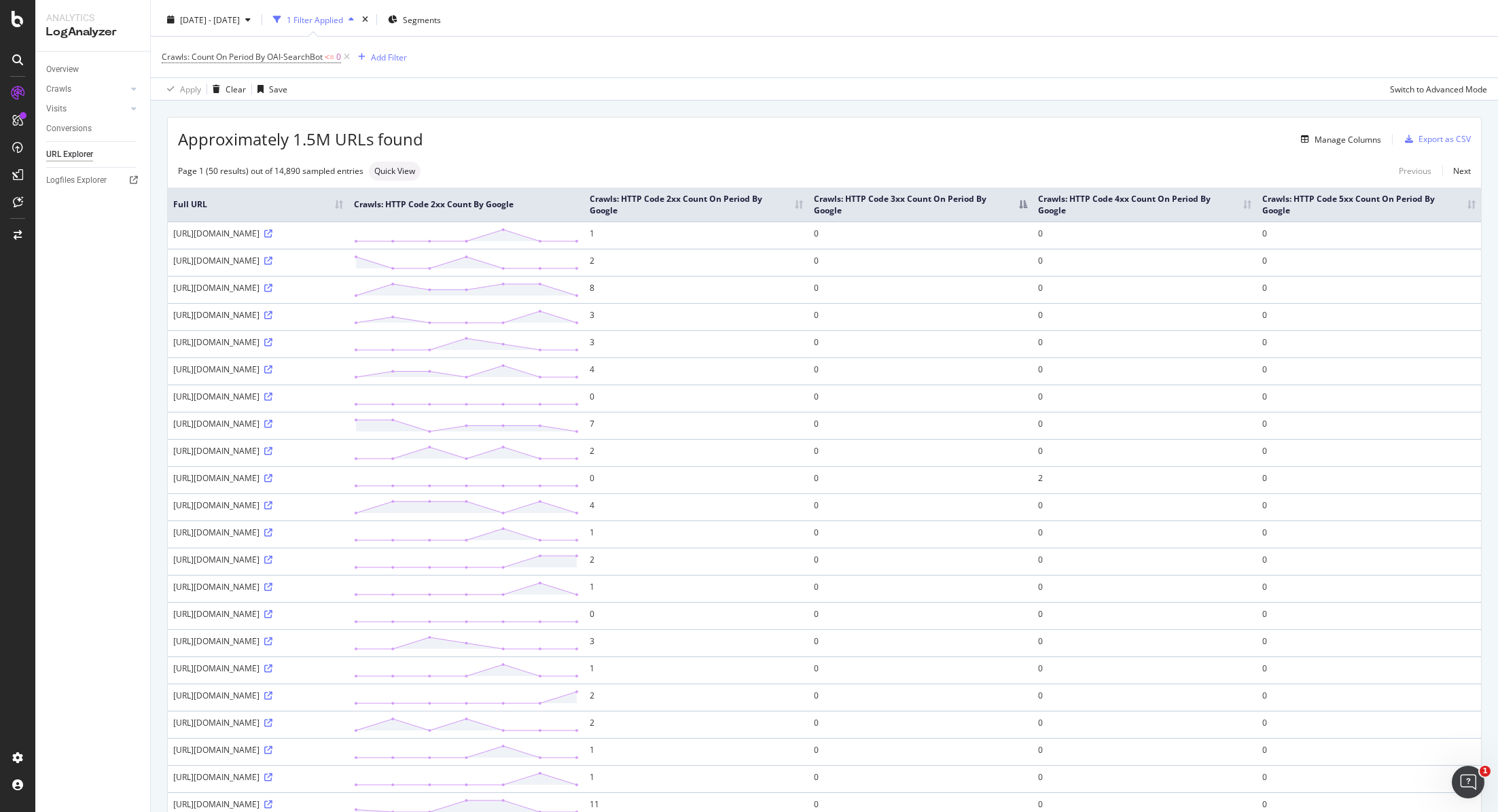
scroll to position [29, 0]
click at [240, 18] on span "[DATE] - [DATE]" at bounding box center [210, 22] width 60 height 11
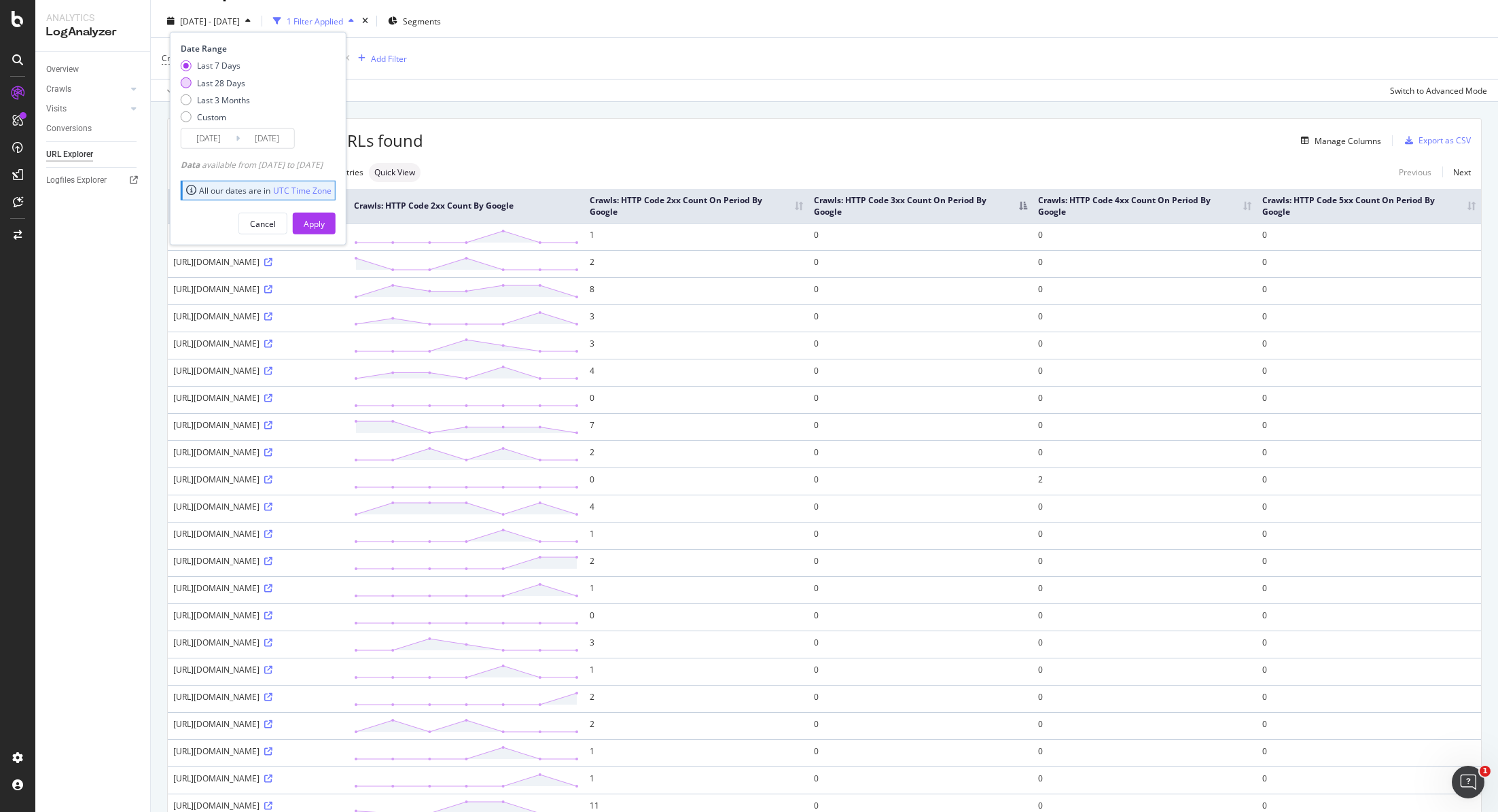
click at [211, 82] on div "Last 28 Days" at bounding box center [220, 83] width 48 height 11
type input "[DATE]"
click at [325, 231] on div "Apply" at bounding box center [314, 224] width 21 height 21
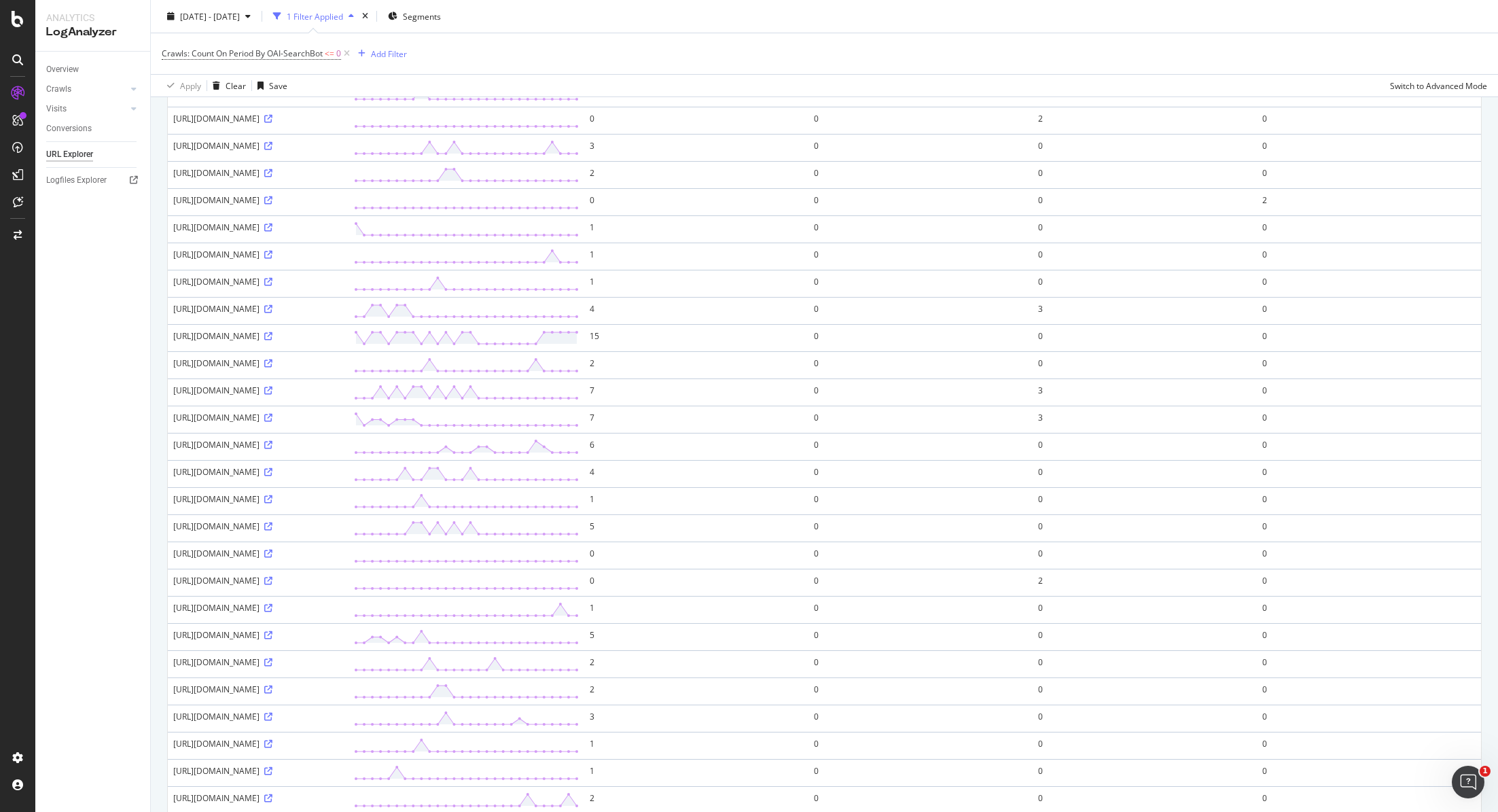
scroll to position [899, 0]
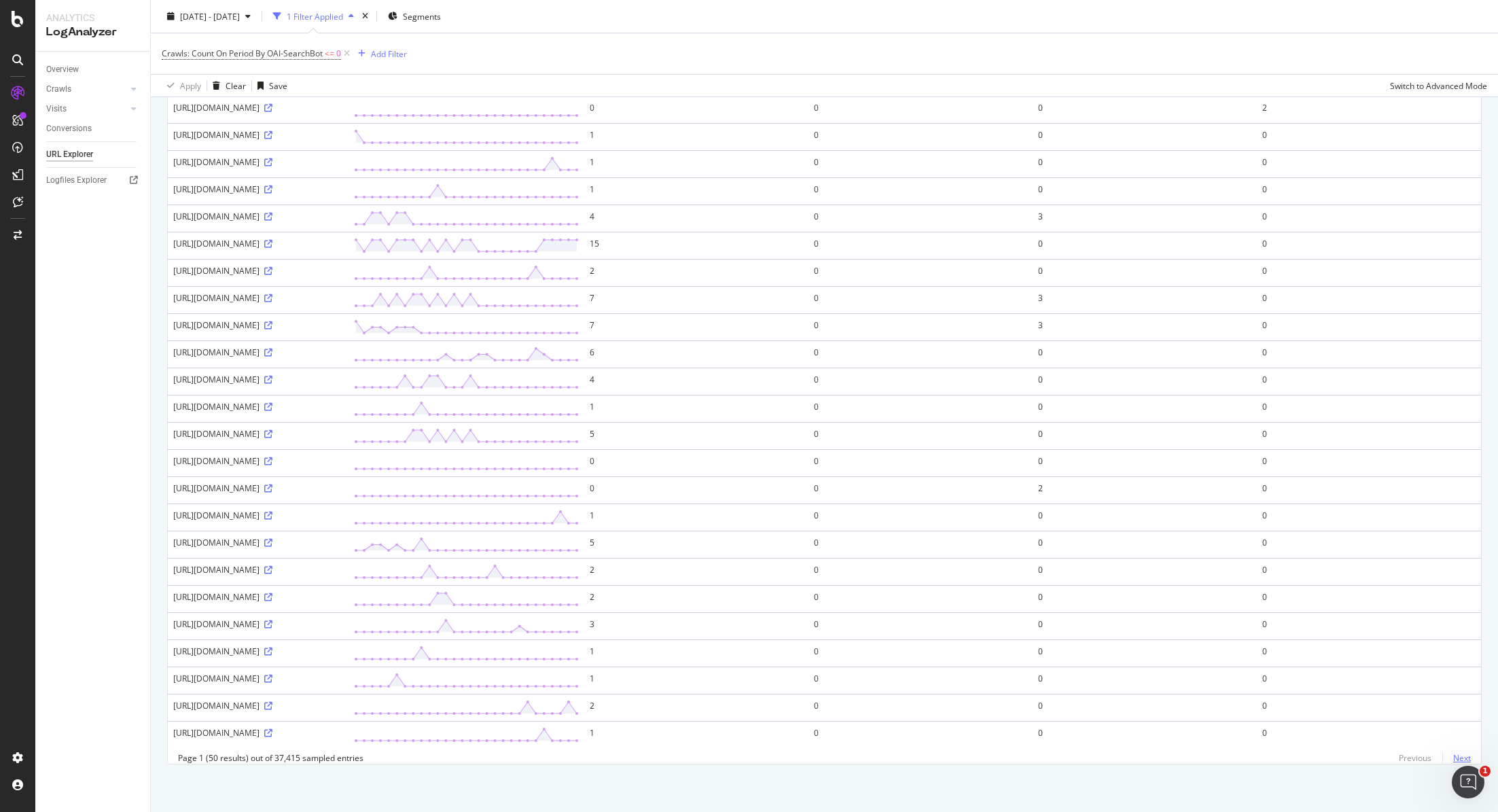
click at [1461, 759] on link "Next" at bounding box center [1457, 757] width 28 height 20
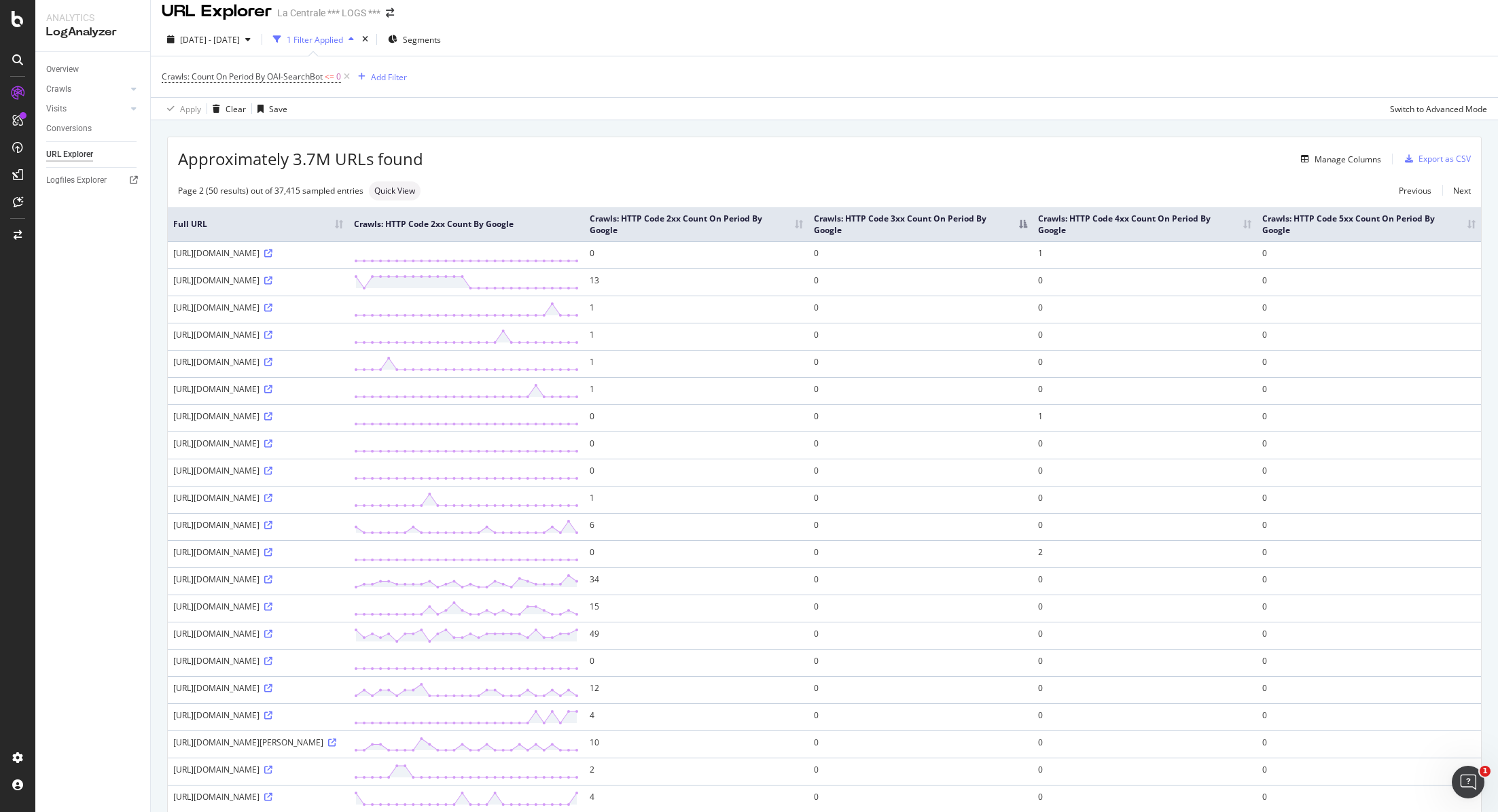
scroll to position [0, 0]
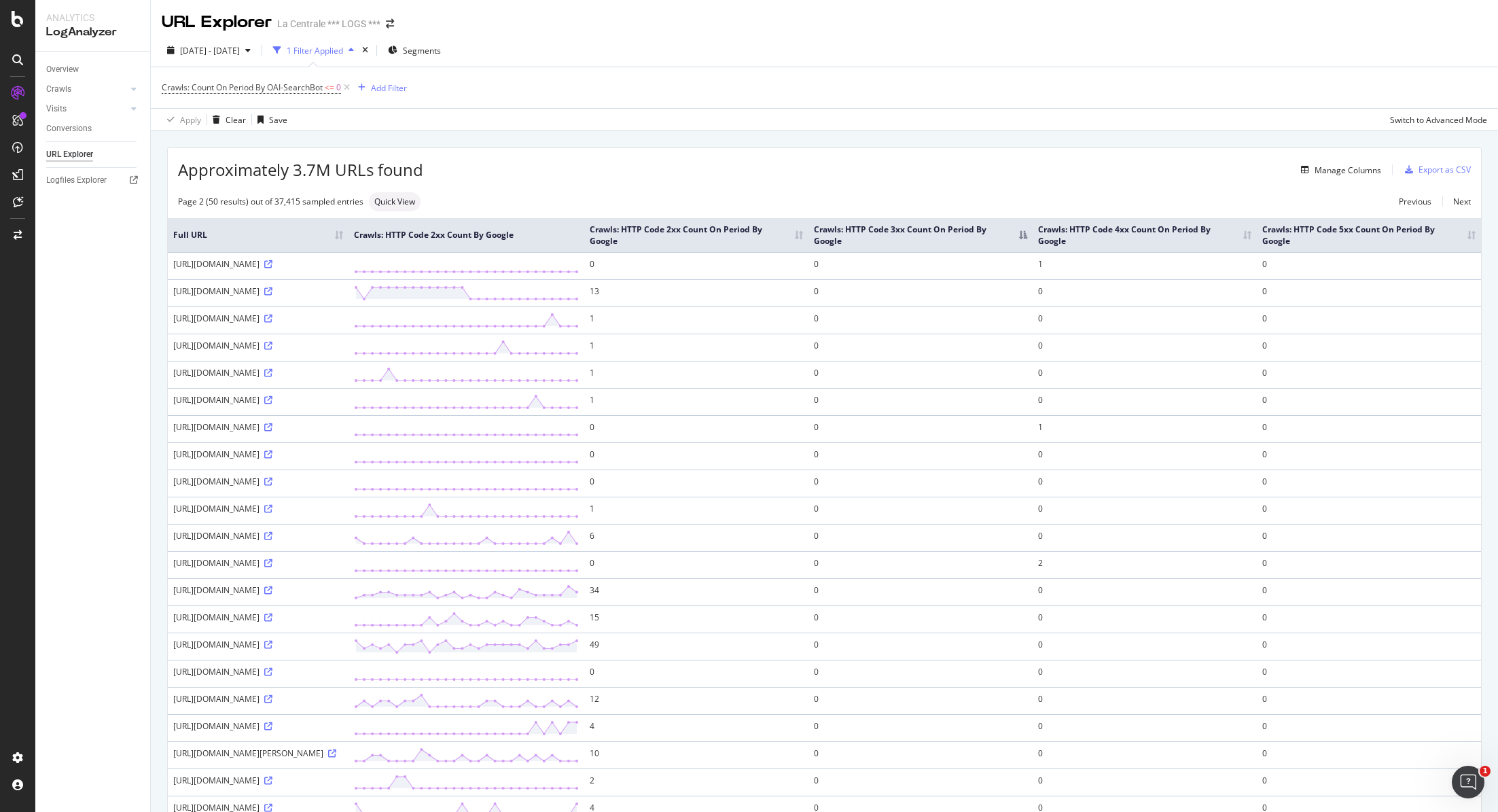
click at [1400, 231] on th "Crawls: HTTP Code 5xx Count On Period By Google" at bounding box center [1369, 235] width 224 height 34
click at [1382, 238] on th "Crawls: HTTP Code 5xx Count On Period By Google" at bounding box center [1369, 235] width 224 height 34
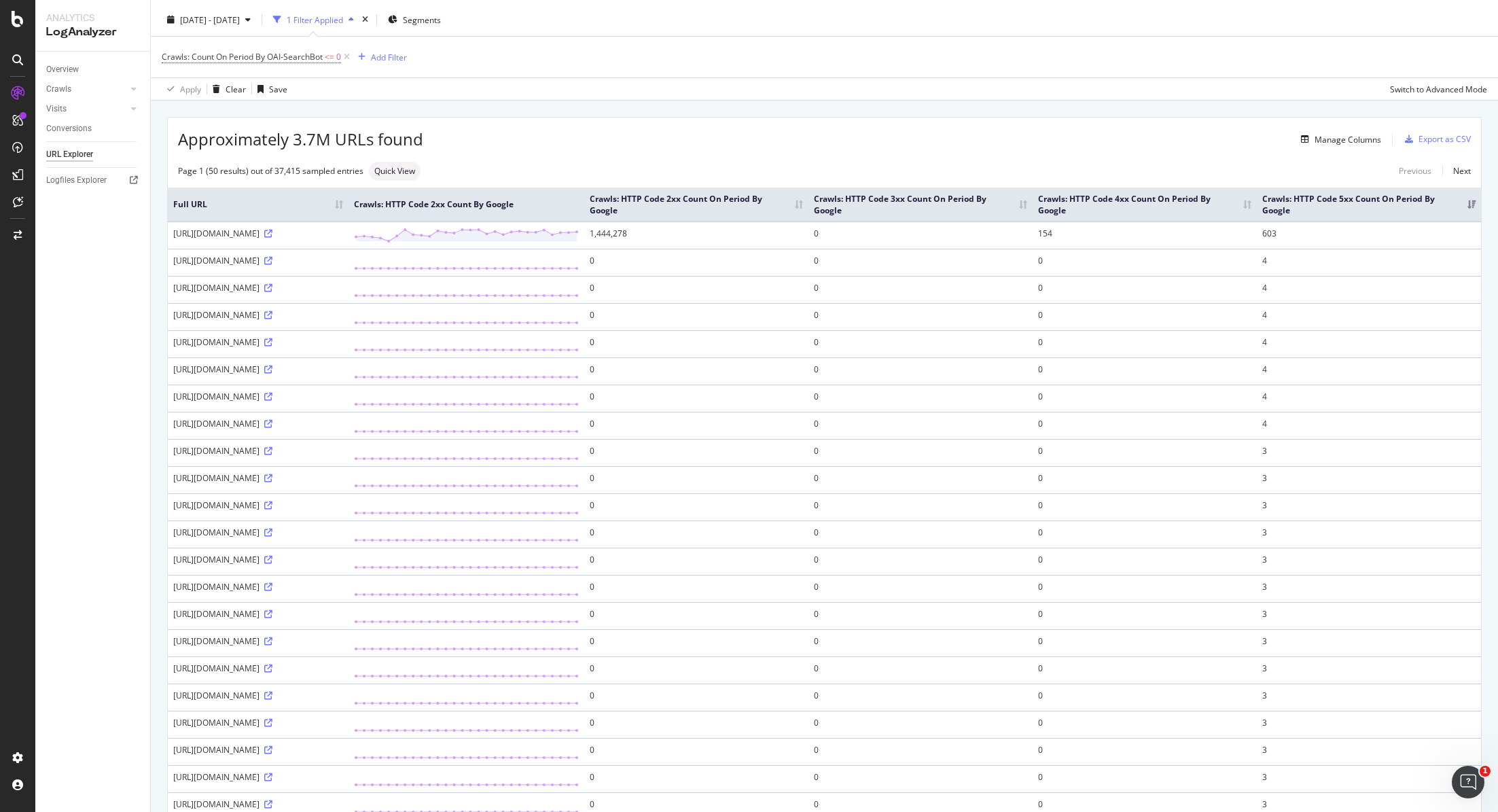
scroll to position [37, 0]
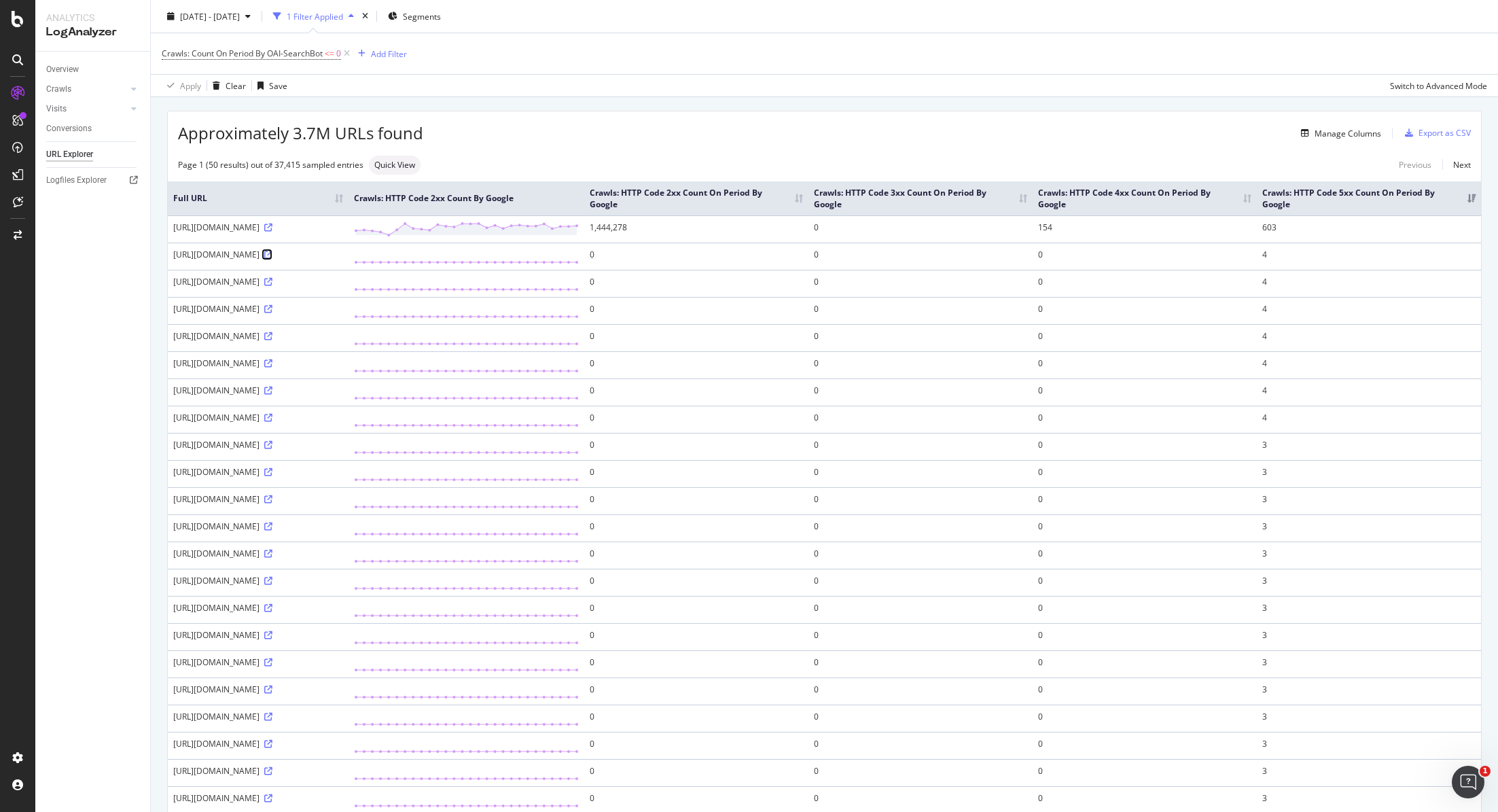
click at [273, 256] on icon at bounding box center [268, 254] width 8 height 8
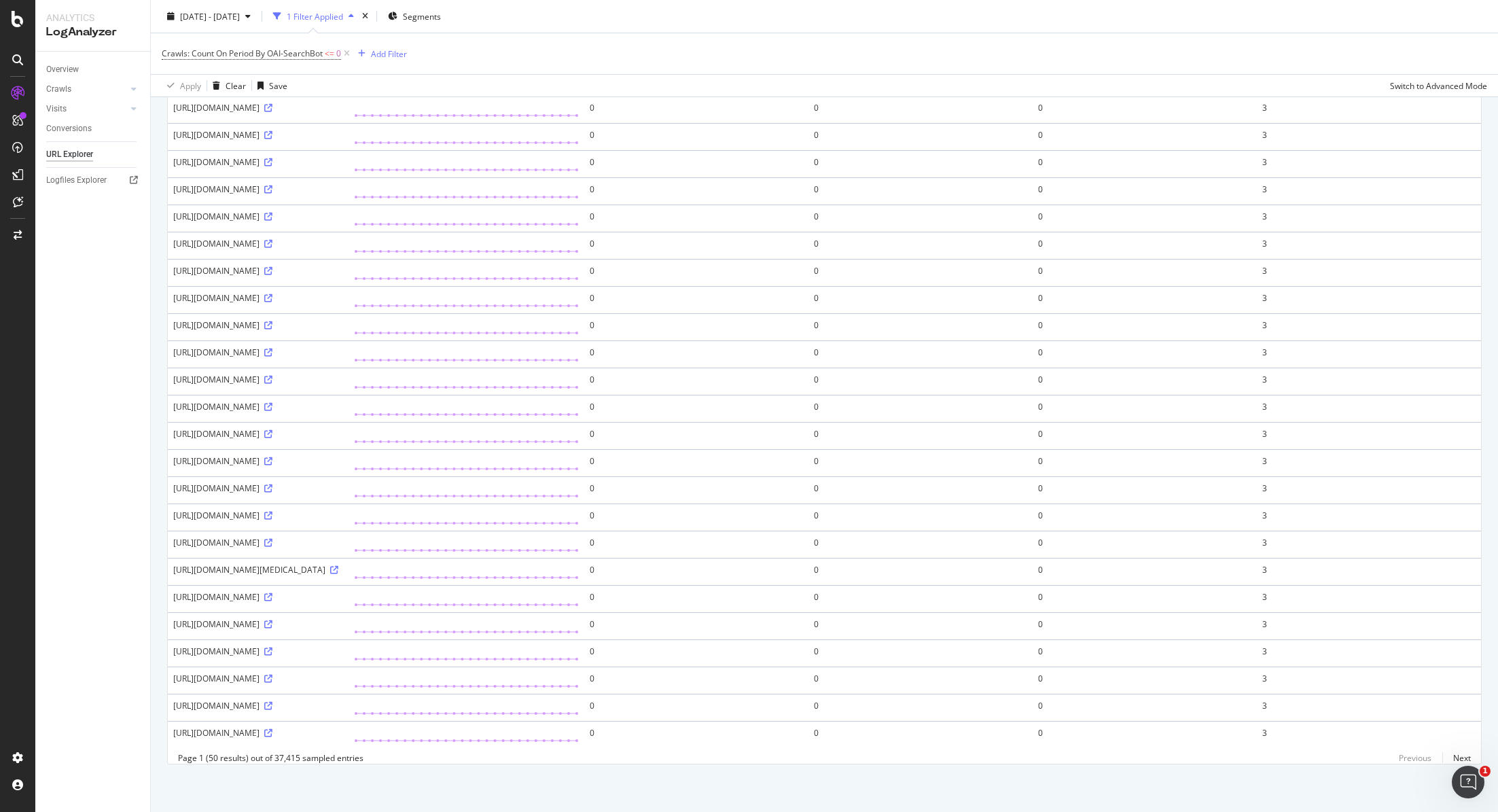
scroll to position [990, 0]
click at [1458, 756] on link "Next" at bounding box center [1457, 757] width 28 height 20
click at [320, 222] on div "[URL][DOMAIN_NAME]" at bounding box center [258, 216] width 170 height 11
click at [343, 222] on div "[URL][DOMAIN_NAME]" at bounding box center [258, 216] width 170 height 11
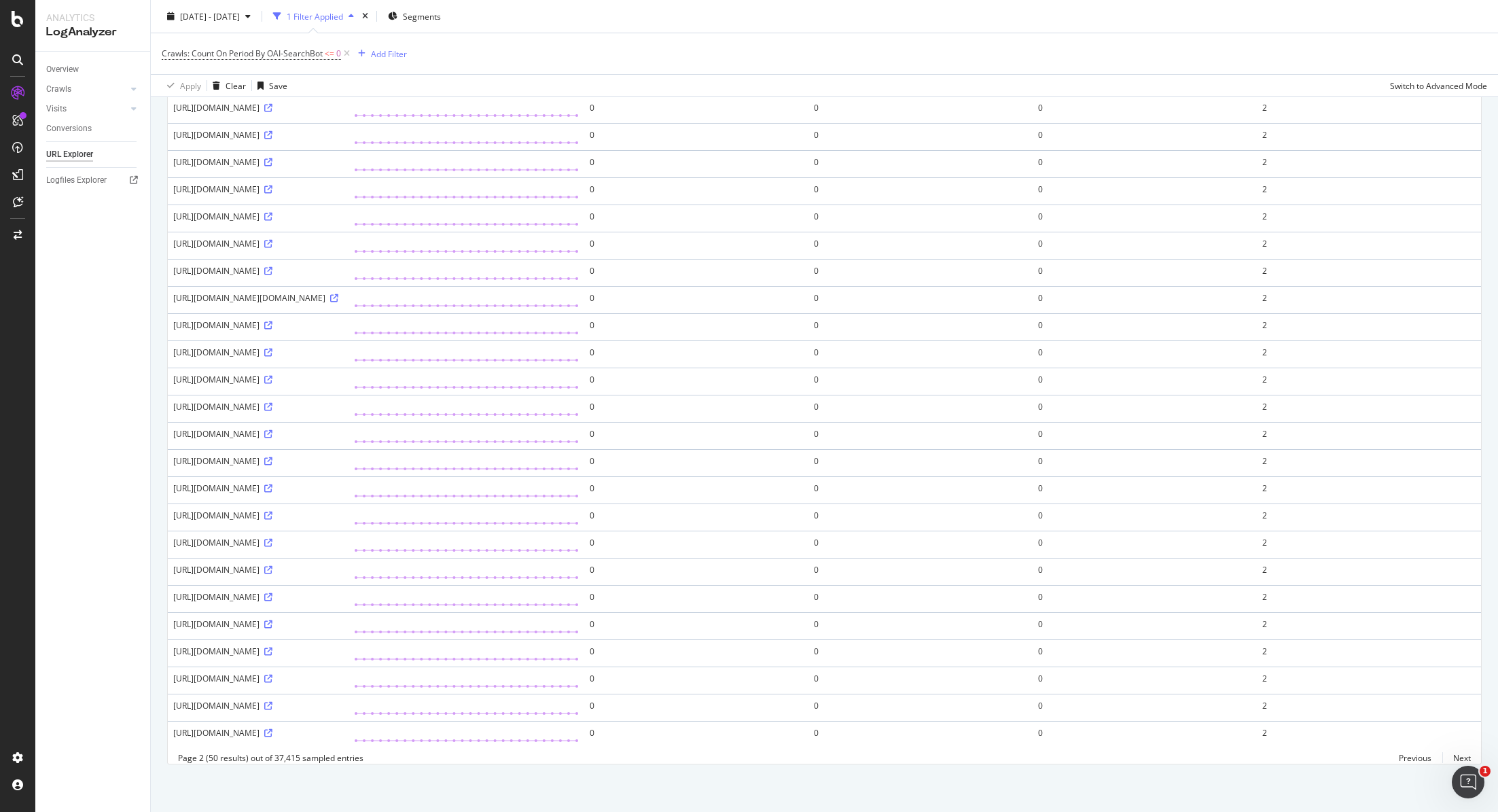
click at [343, 222] on div "[URL][DOMAIN_NAME]" at bounding box center [258, 216] width 170 height 11
click at [1456, 759] on link "Next" at bounding box center [1457, 757] width 28 height 20
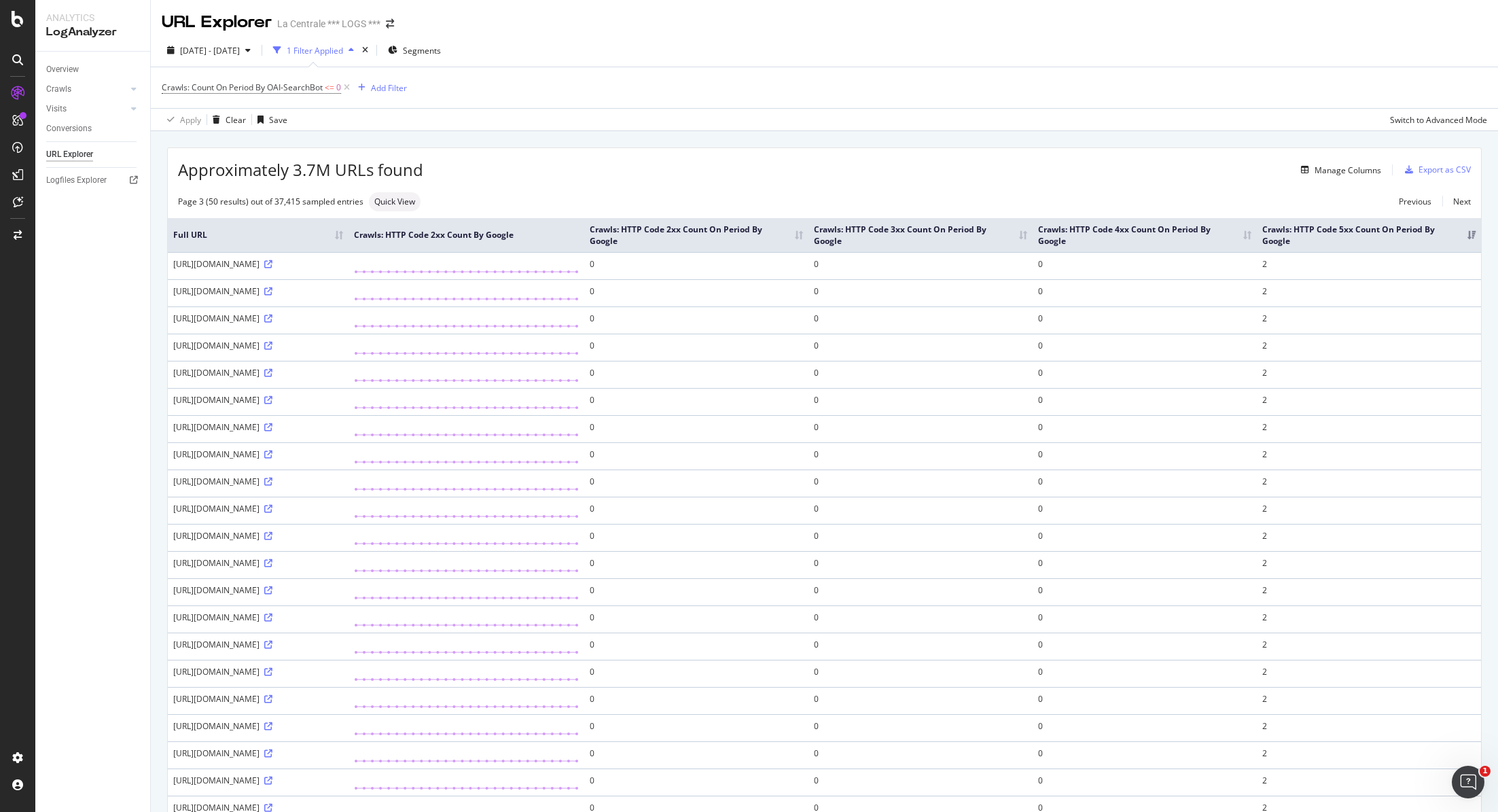
scroll to position [860, 0]
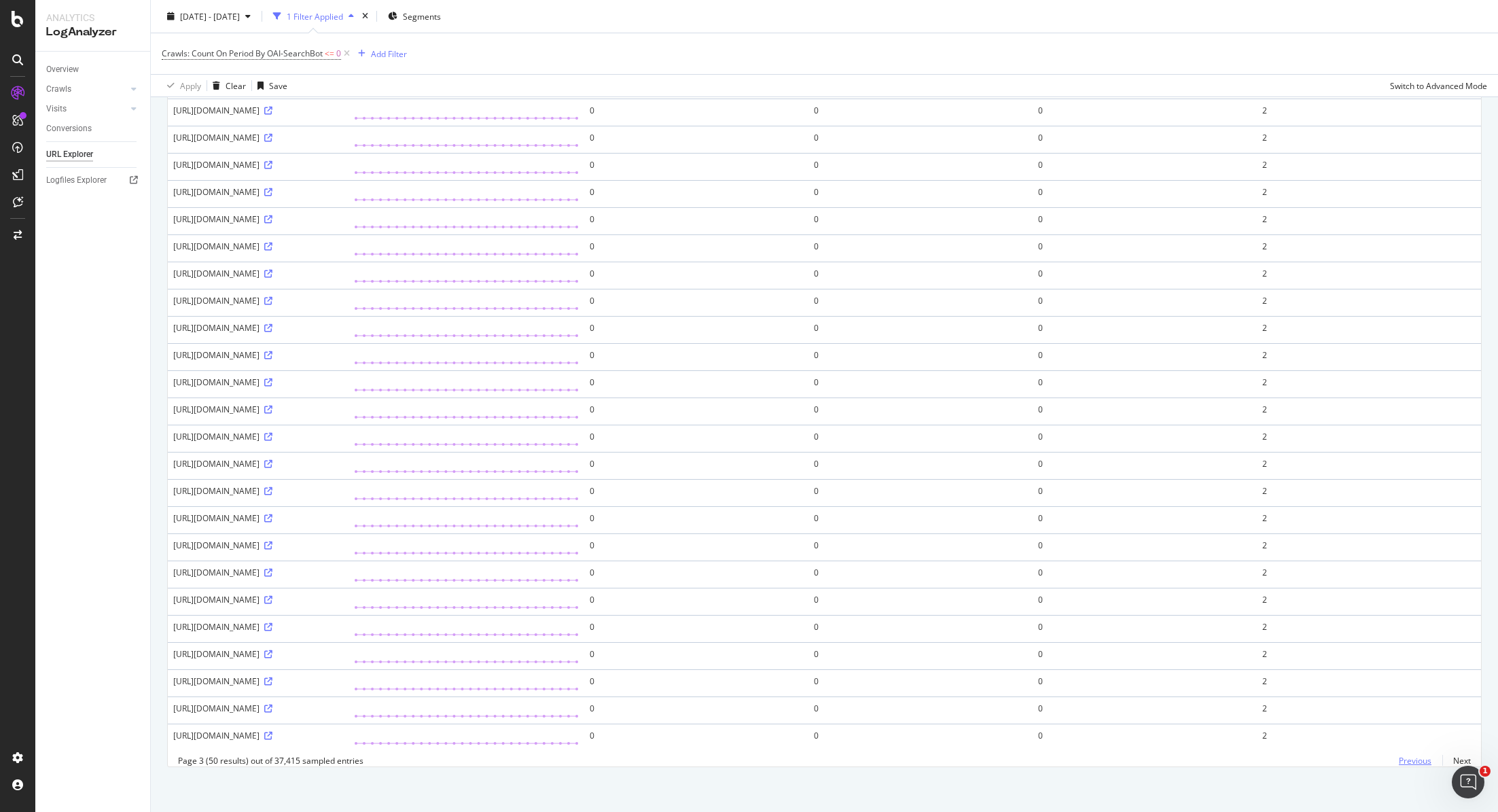
click at [1414, 757] on link "Previous" at bounding box center [1415, 760] width 55 height 20
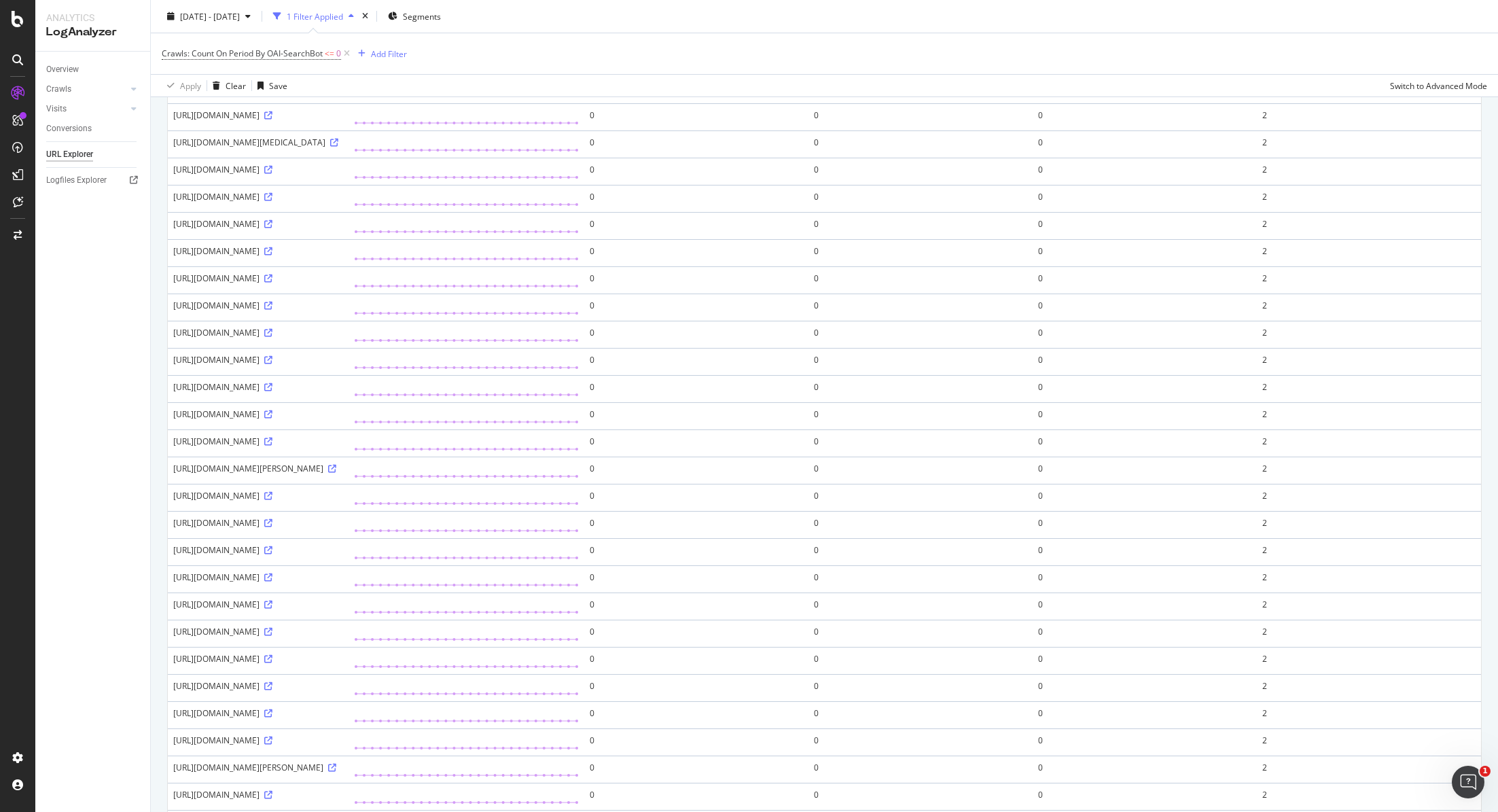
scroll to position [868, 0]
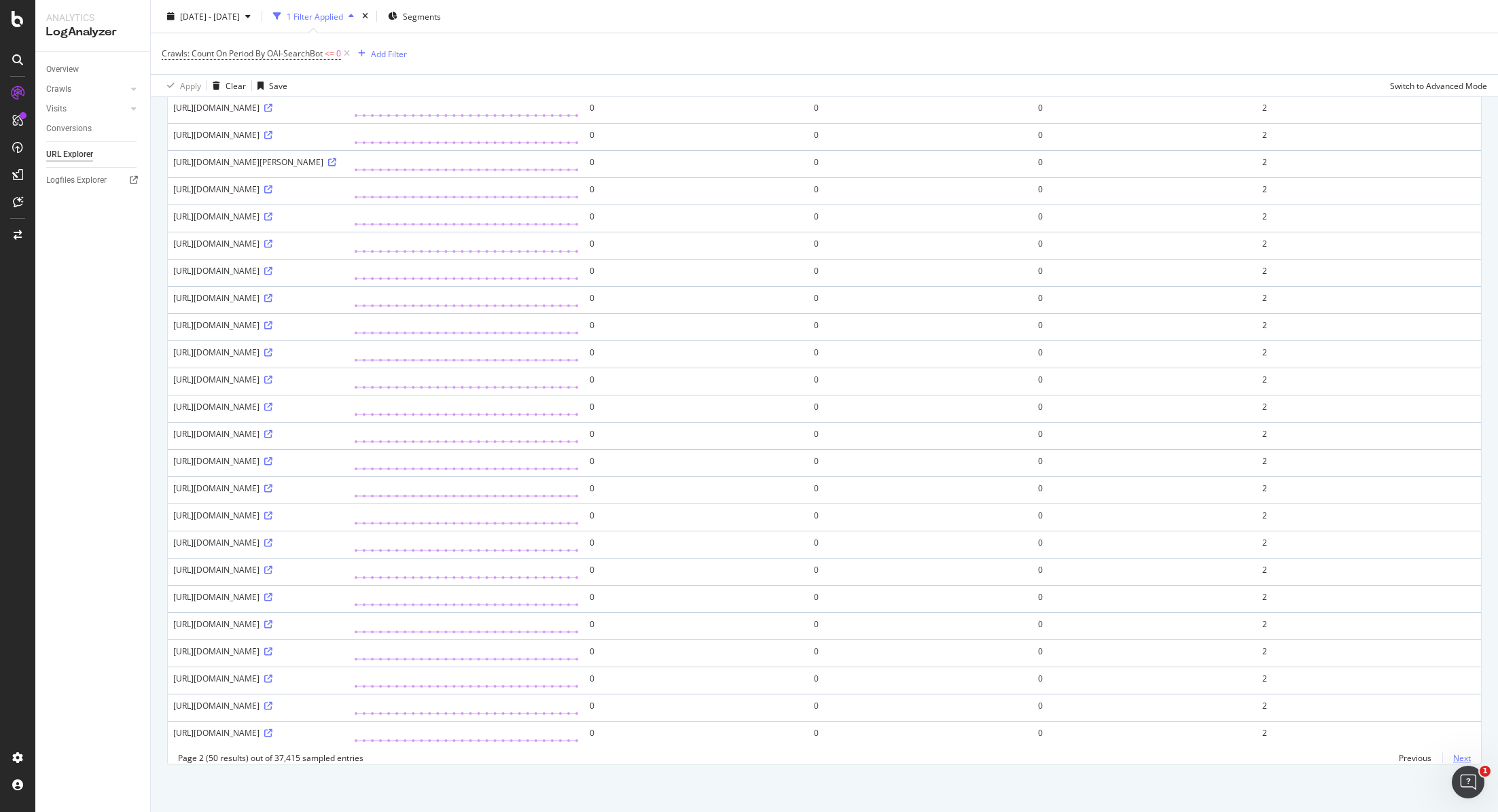
click at [1454, 756] on link "Next" at bounding box center [1457, 757] width 28 height 20
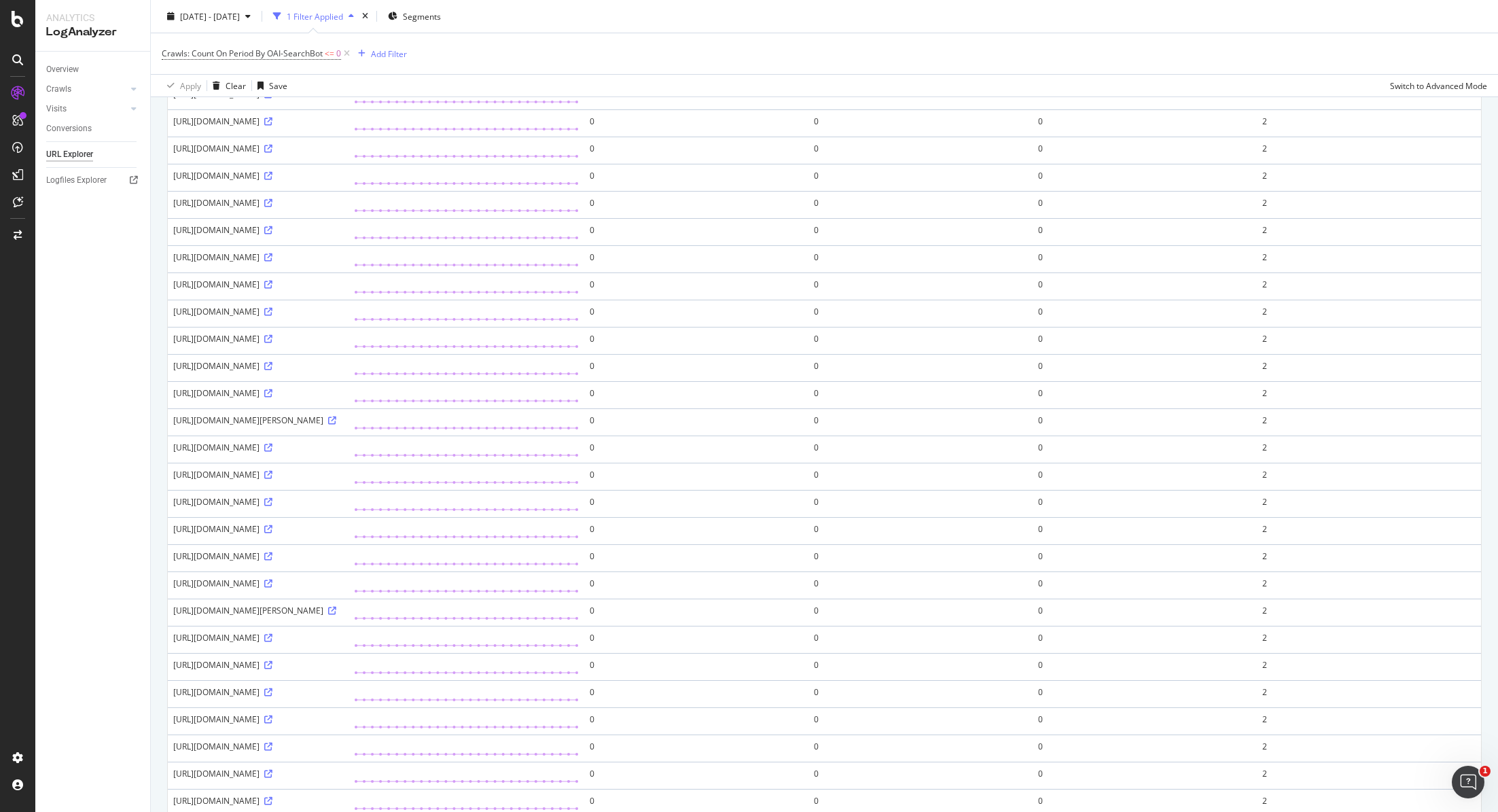
scroll to position [990, 0]
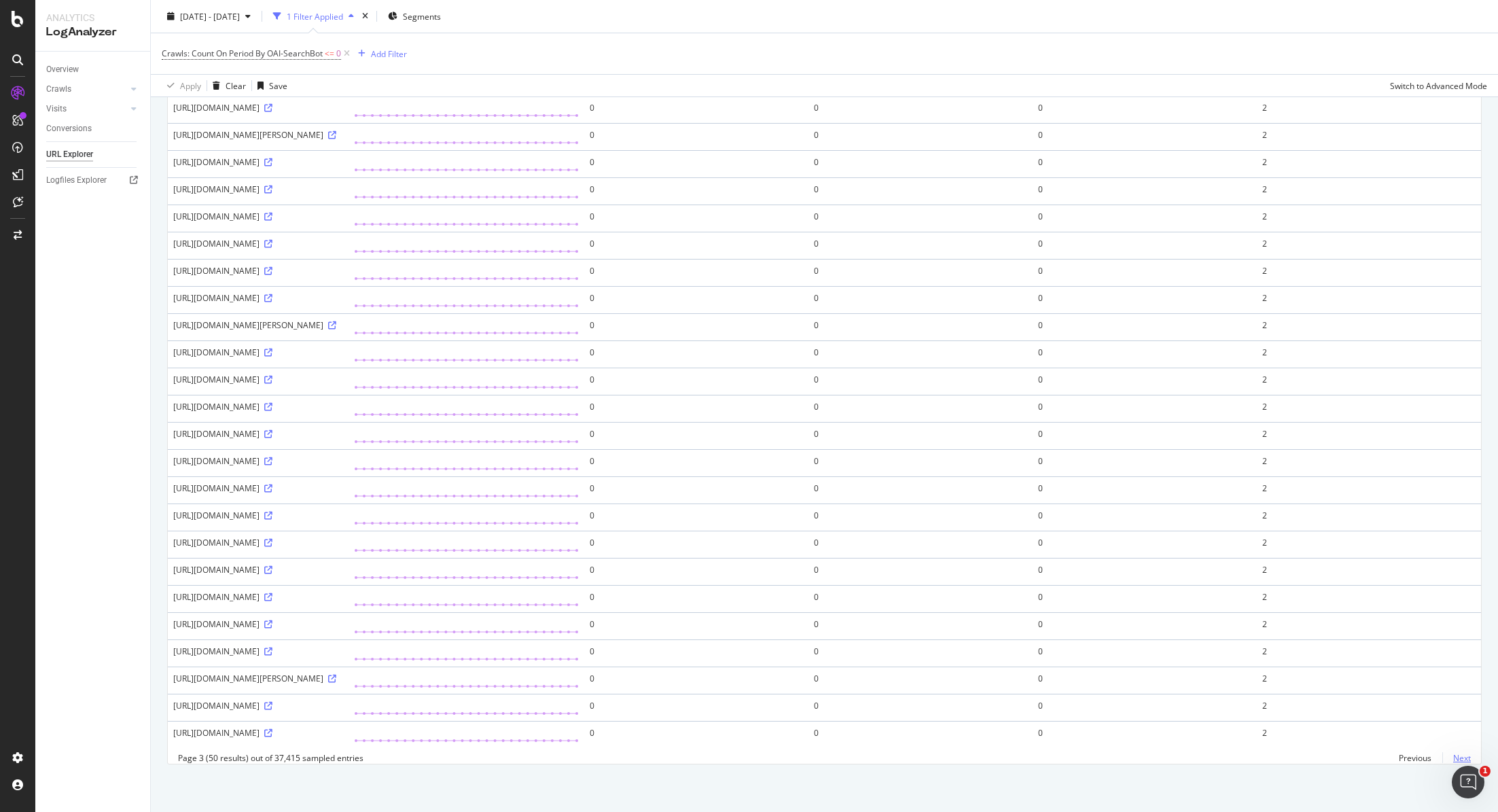
click at [1458, 757] on link "Next" at bounding box center [1457, 757] width 28 height 20
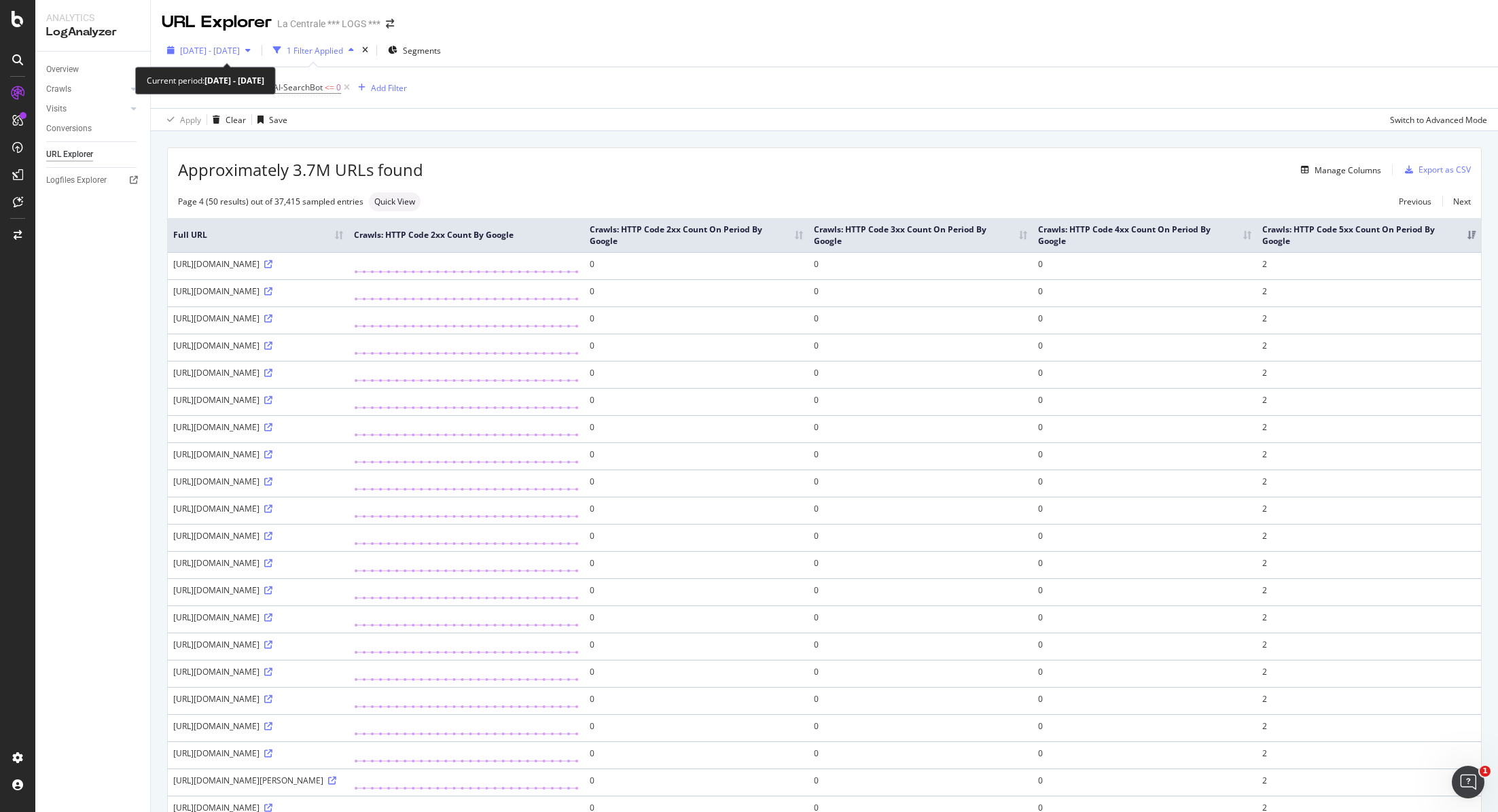
click at [250, 48] on icon "button" at bounding box center [248, 50] width 6 height 8
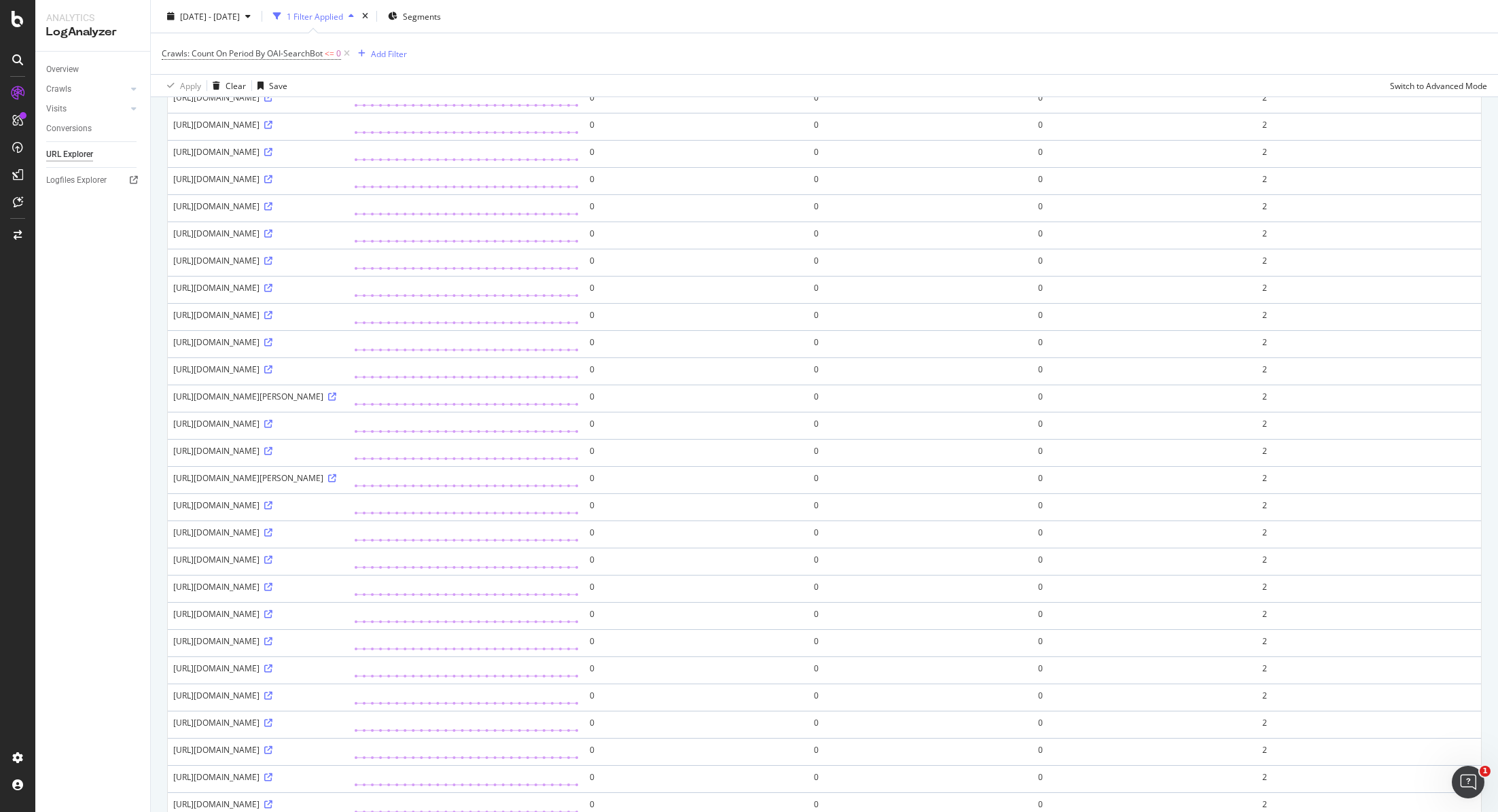
scroll to position [1066, 0]
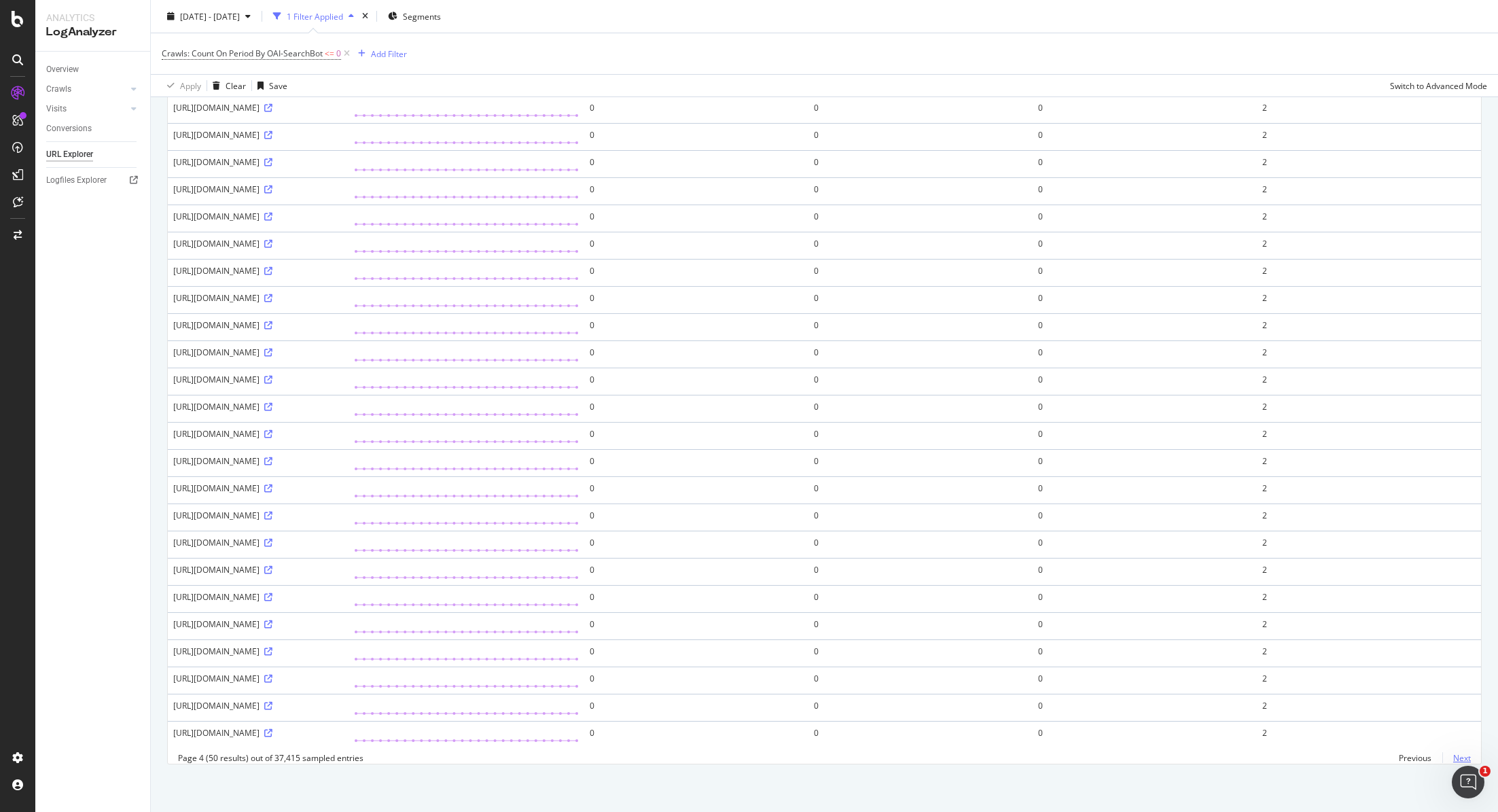
click at [1460, 756] on link "Next" at bounding box center [1457, 757] width 28 height 20
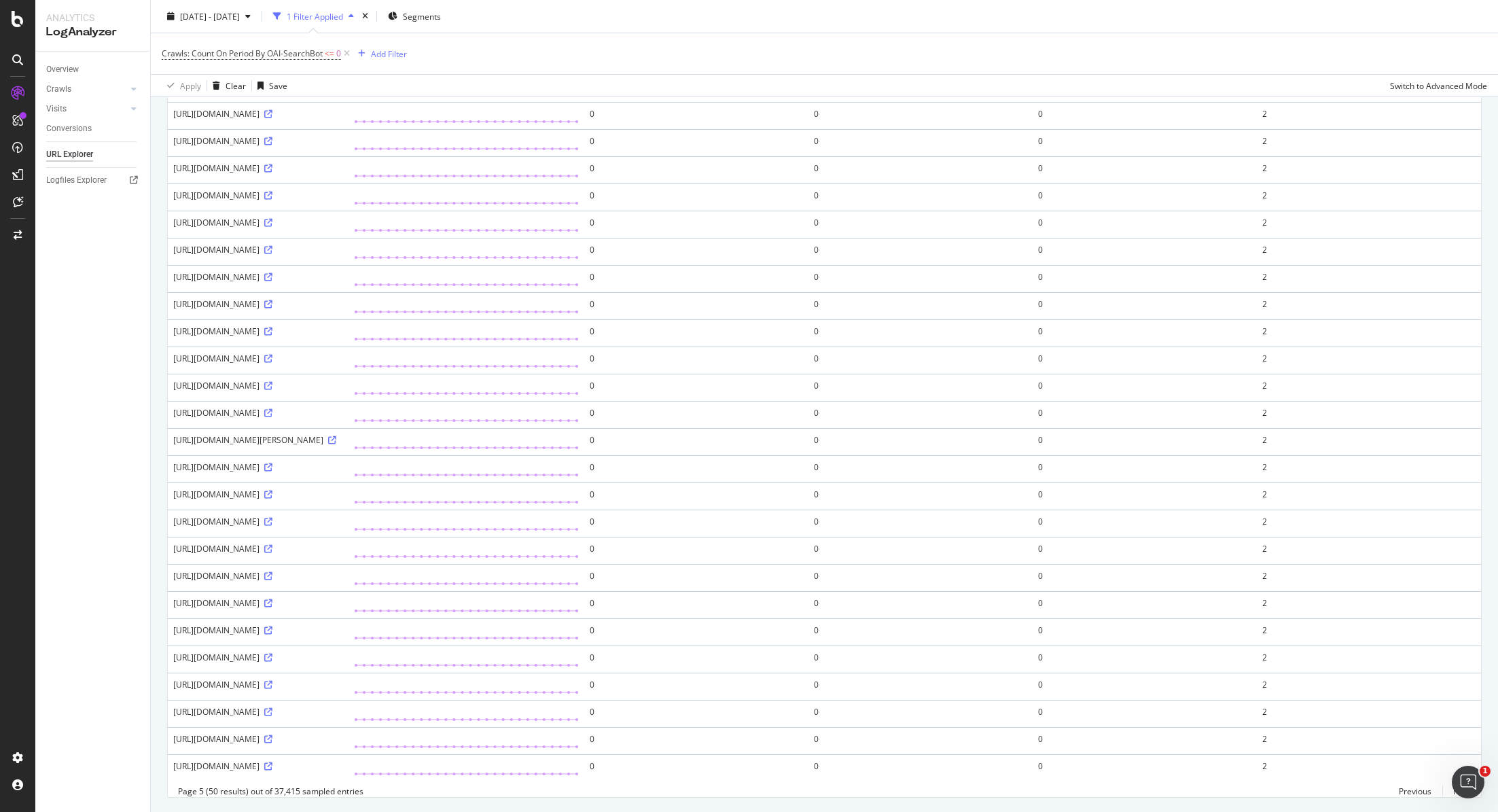
scroll to position [1005, 0]
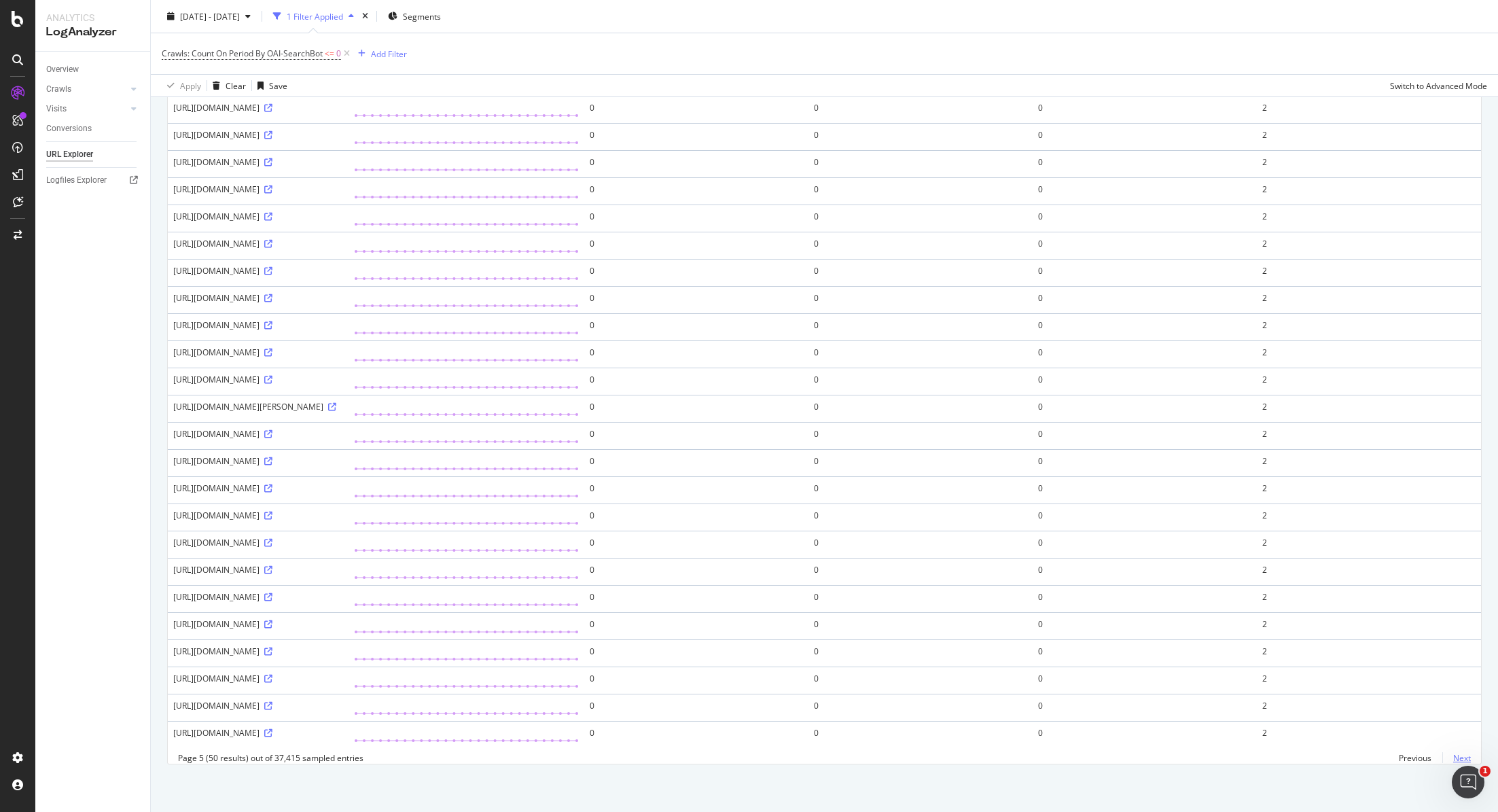
click at [1462, 761] on link "Next" at bounding box center [1457, 757] width 28 height 20
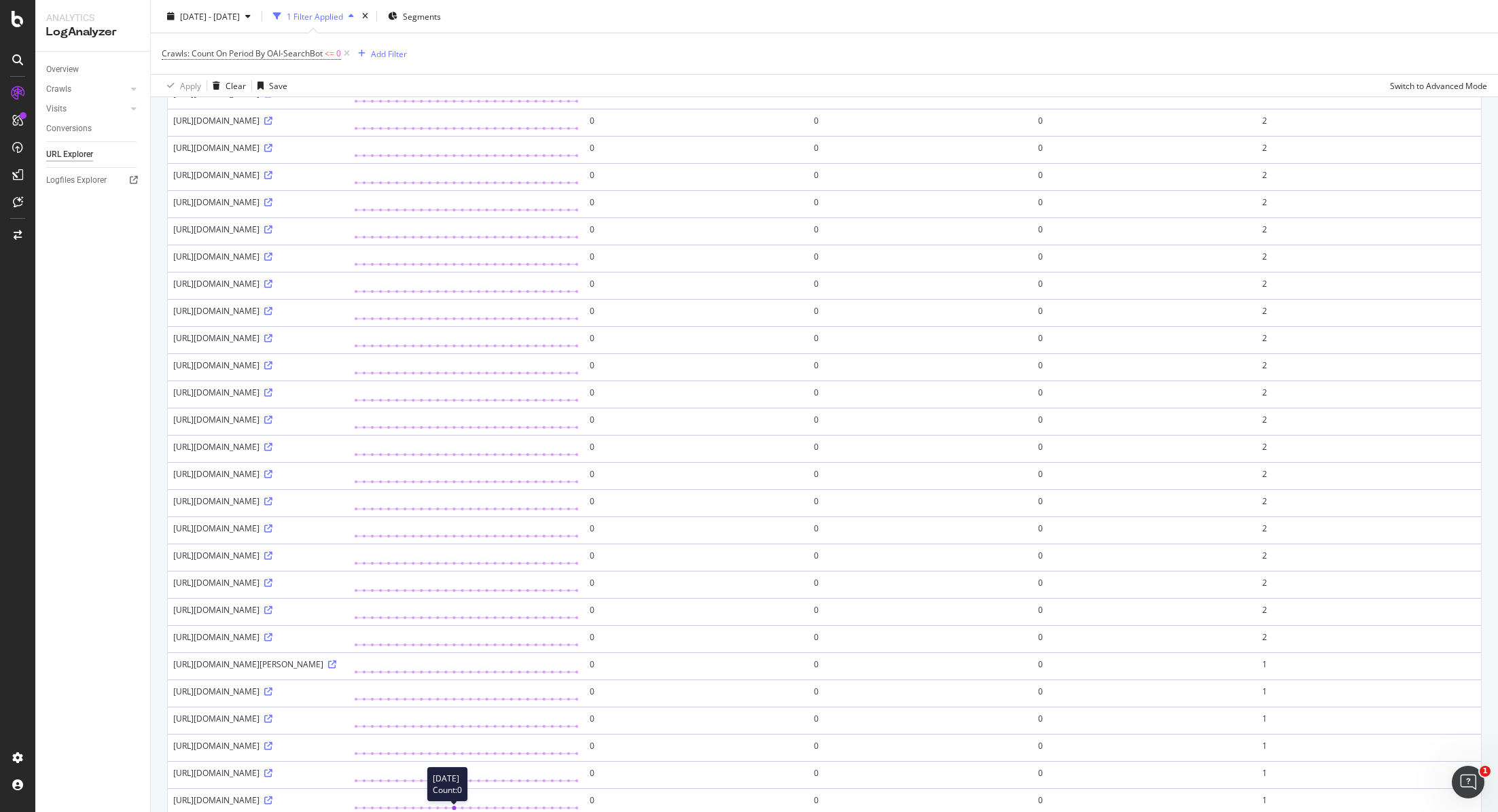
scroll to position [0, 0]
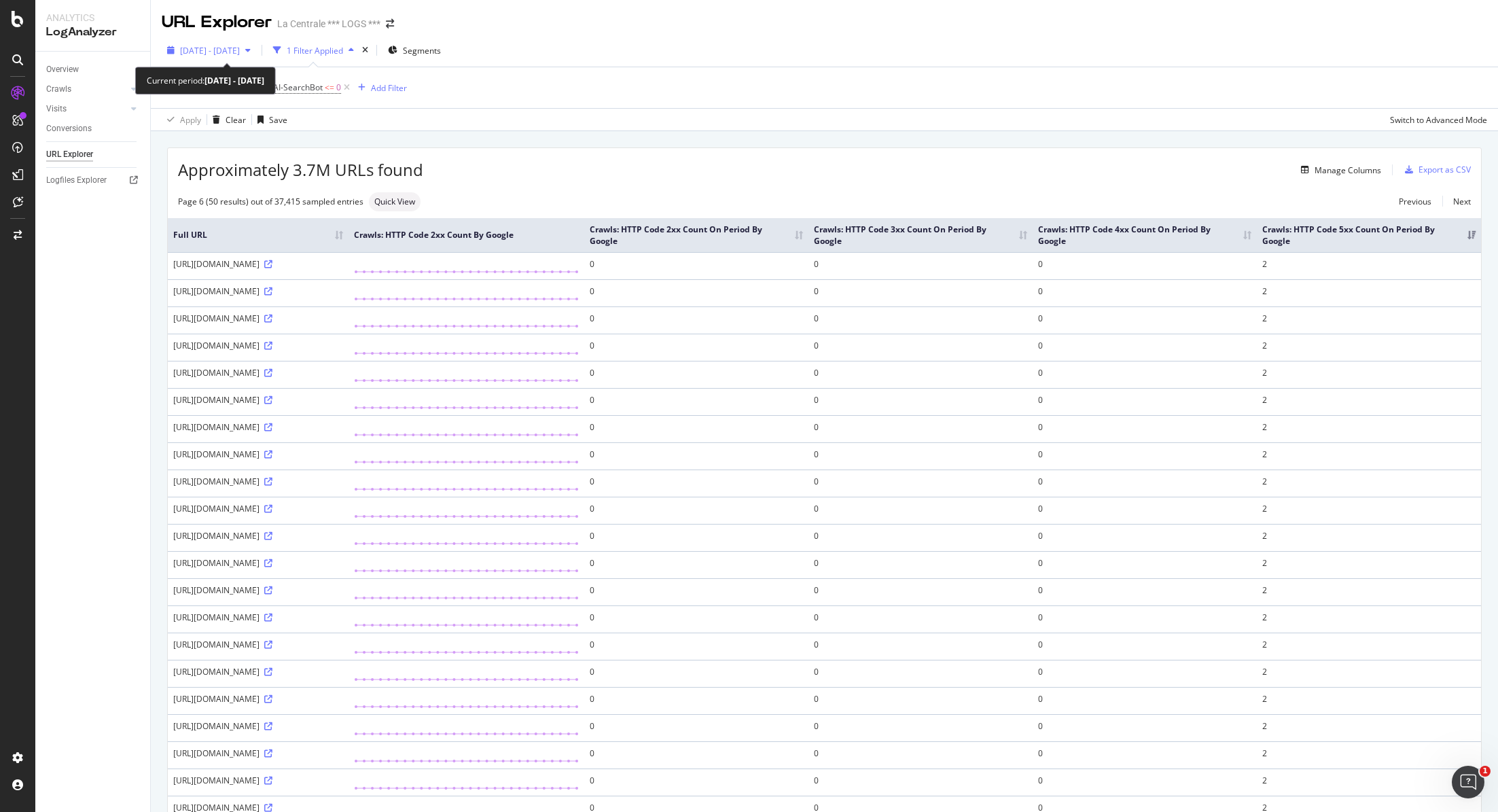
click at [240, 53] on span "[DATE] - [DATE]" at bounding box center [210, 51] width 60 height 11
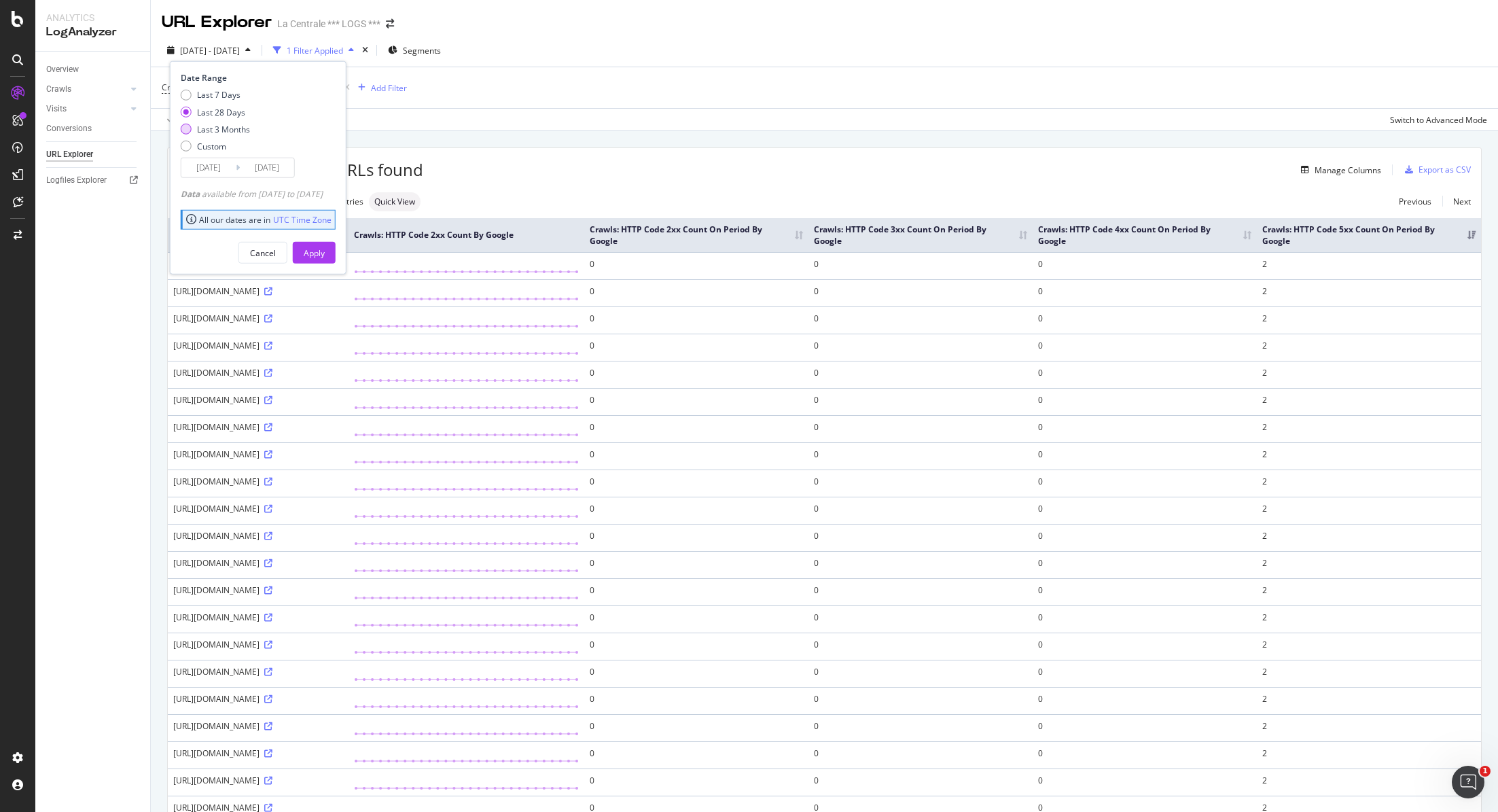
click at [209, 134] on div "Last 3 Months" at bounding box center [223, 129] width 53 height 11
type input "[DATE]"
click at [336, 250] on button "Apply" at bounding box center [313, 252] width 42 height 22
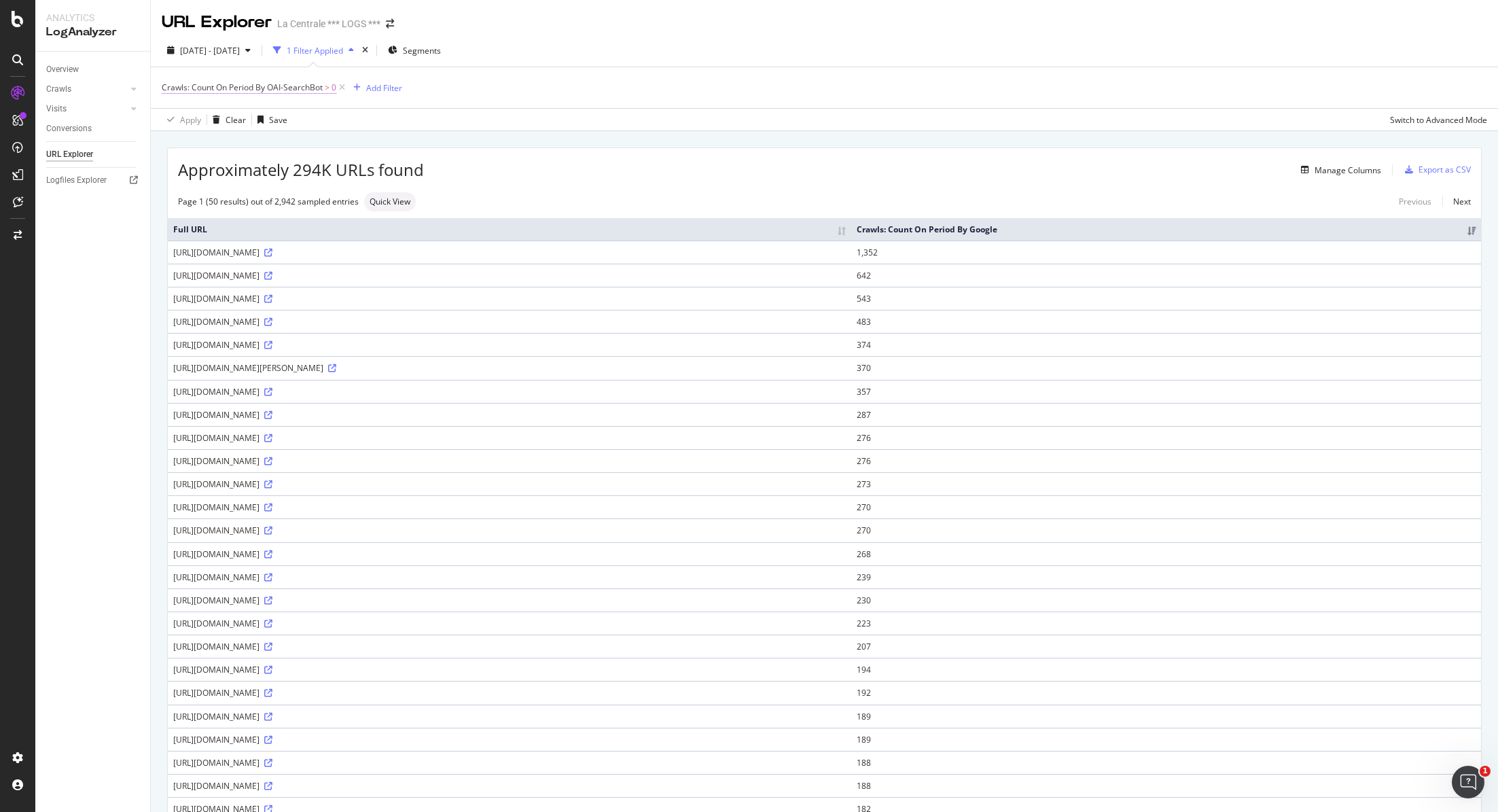
click at [327, 88] on span ">" at bounding box center [327, 88] width 5 height 11
